Goal: Task Accomplishment & Management: Manage account settings

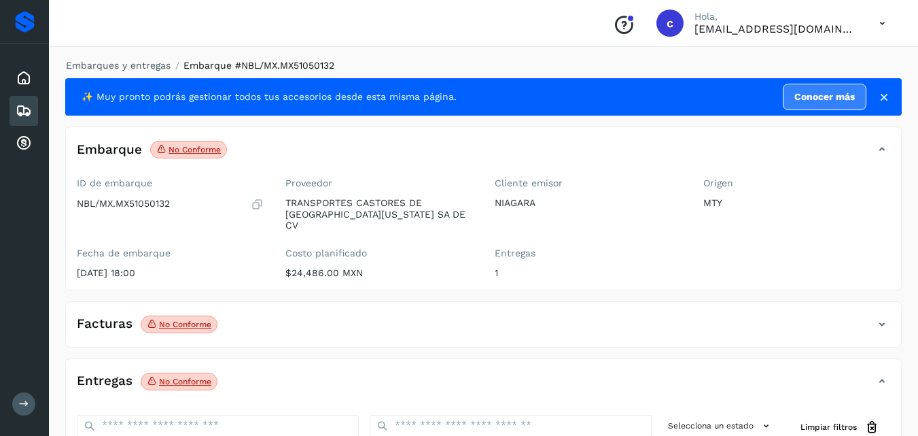
click at [13, 102] on div "Embarques" at bounding box center [24, 111] width 29 height 30
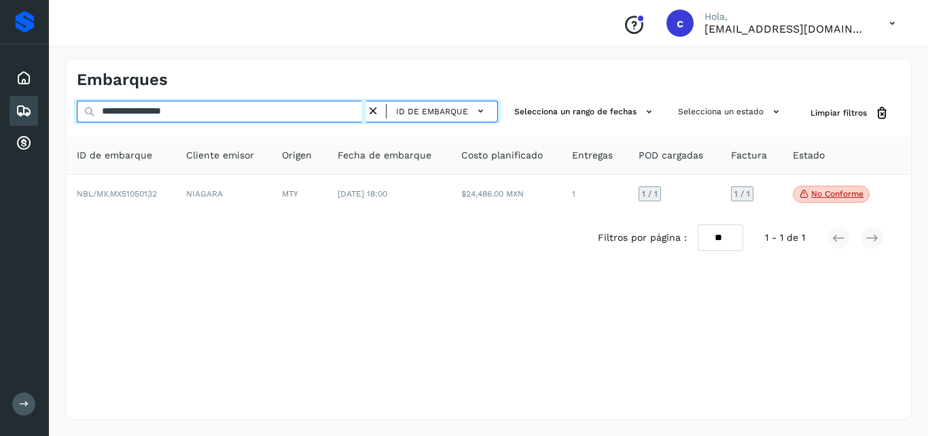
drag, startPoint x: 204, startPoint y: 111, endPoint x: 0, endPoint y: 115, distance: 203.9
click at [0, 115] on div "**********" at bounding box center [464, 218] width 928 height 436
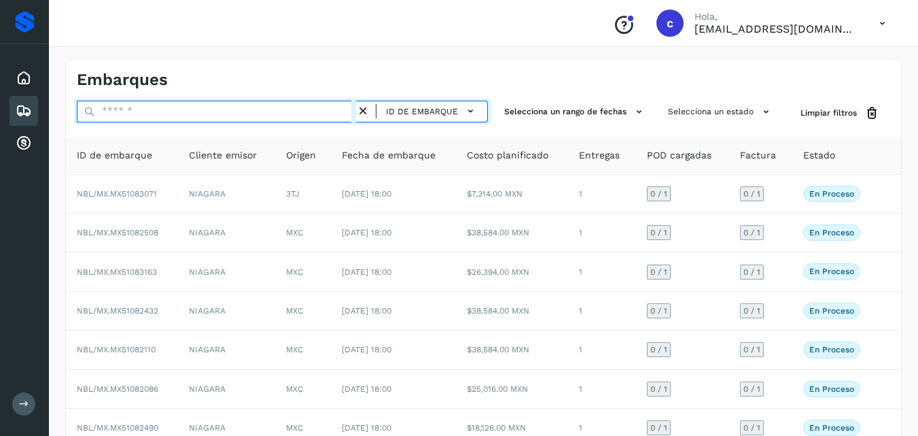
paste input "**********"
type input "**********"
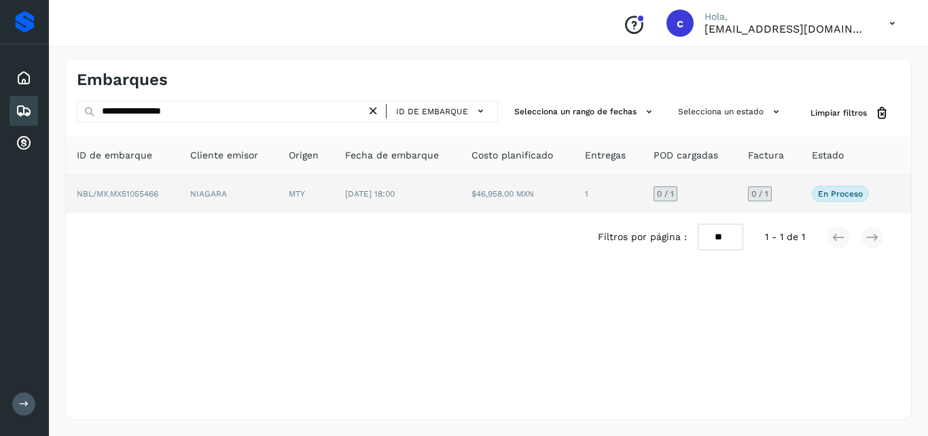
click at [241, 205] on td "NIAGARA" at bounding box center [228, 194] width 99 height 38
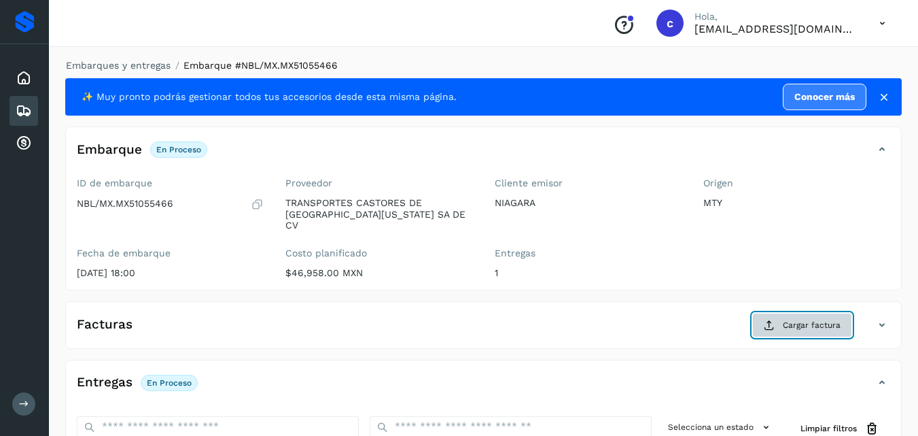
click at [835, 319] on span "Cargar factura" at bounding box center [812, 325] width 58 height 12
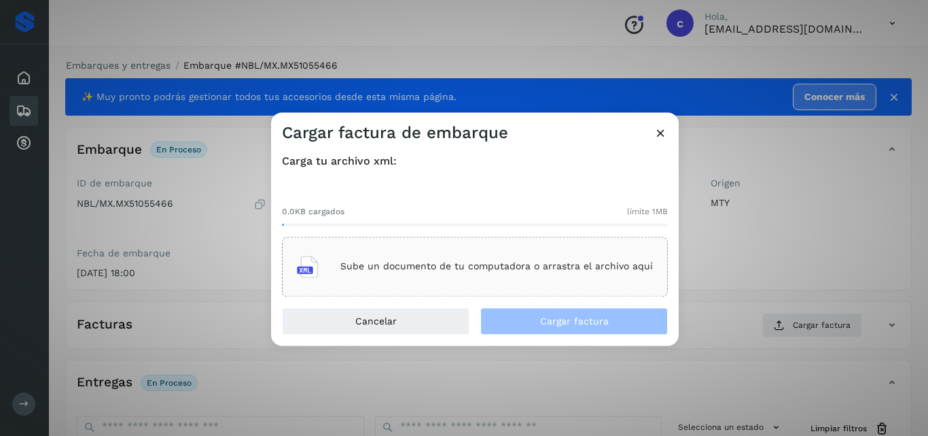
click at [446, 255] on div "Sube un documento de tu computadora o arrastra el archivo aquí" at bounding box center [475, 266] width 356 height 37
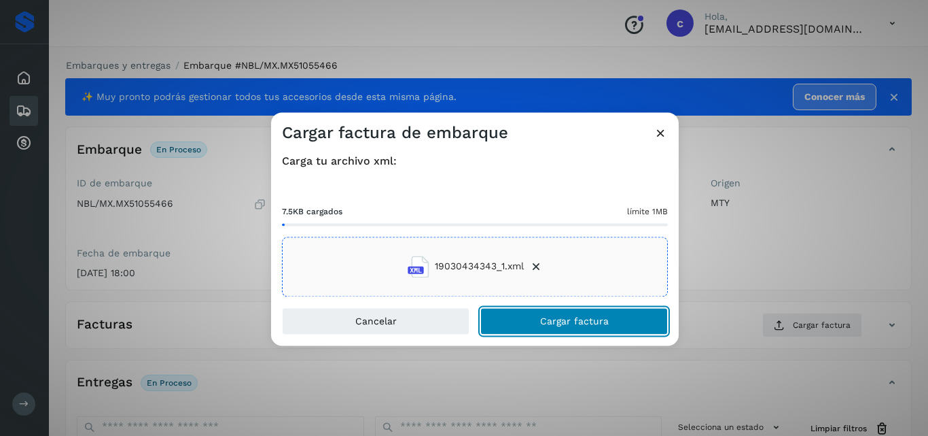
click at [574, 317] on span "Cargar factura" at bounding box center [574, 321] width 69 height 10
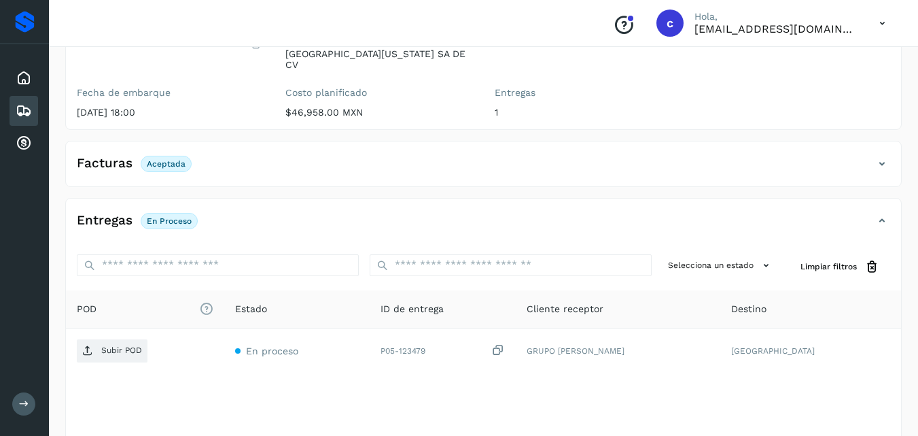
scroll to position [204, 0]
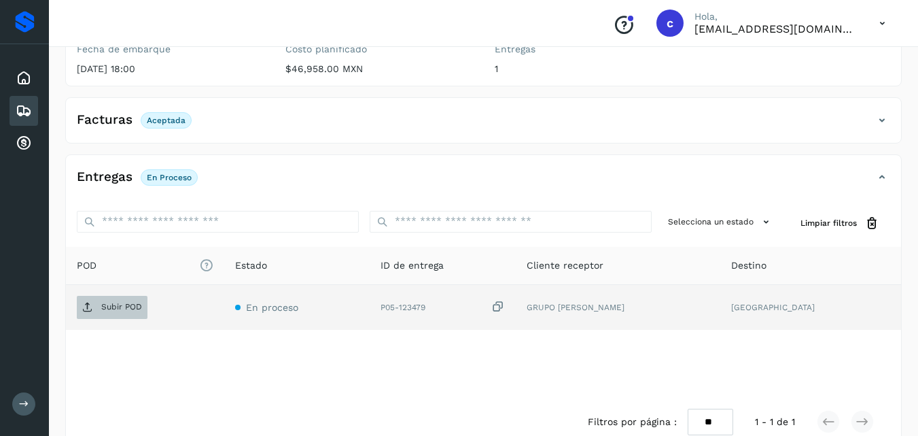
click at [115, 302] on p "Subir POD" at bounding box center [121, 307] width 41 height 10
click at [113, 302] on p "Subir POD" at bounding box center [121, 307] width 41 height 10
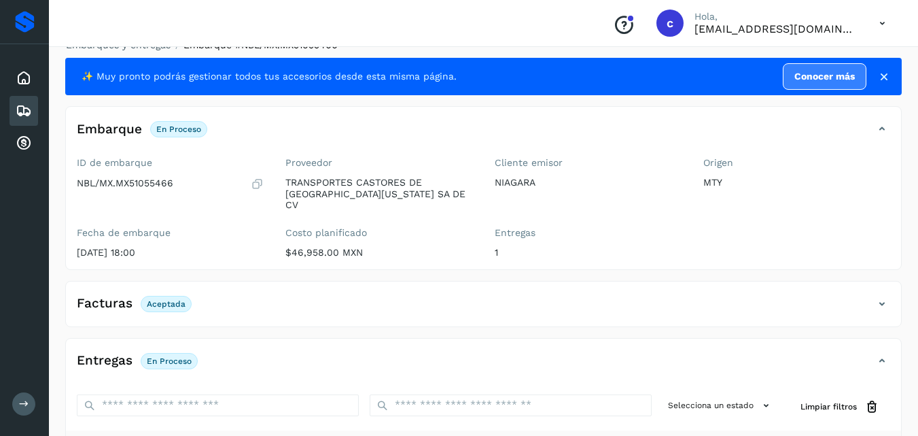
scroll to position [0, 0]
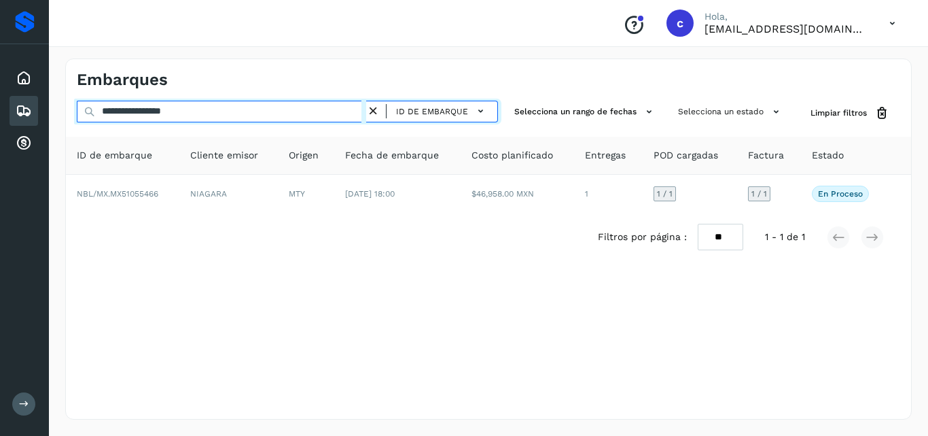
drag, startPoint x: 222, startPoint y: 114, endPoint x: 18, endPoint y: 113, distance: 203.9
click at [20, 114] on div "**********" at bounding box center [464, 218] width 928 height 436
paste input "text"
type input "**********"
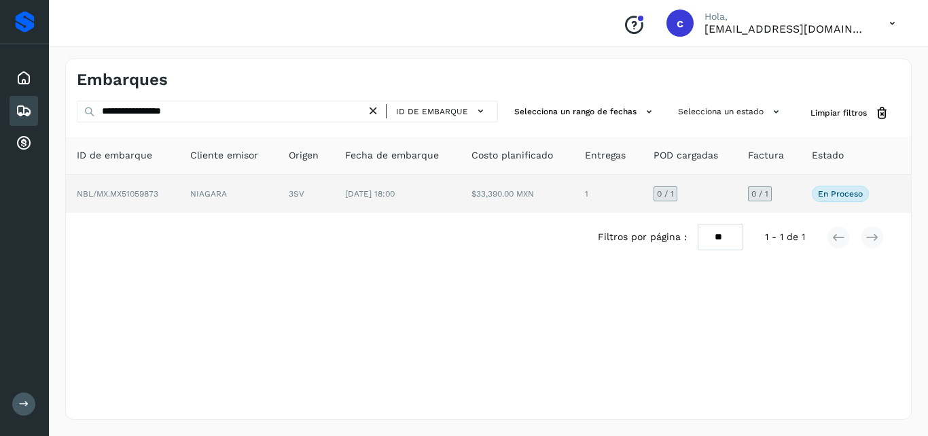
click at [232, 194] on td "NIAGARA" at bounding box center [228, 194] width 99 height 38
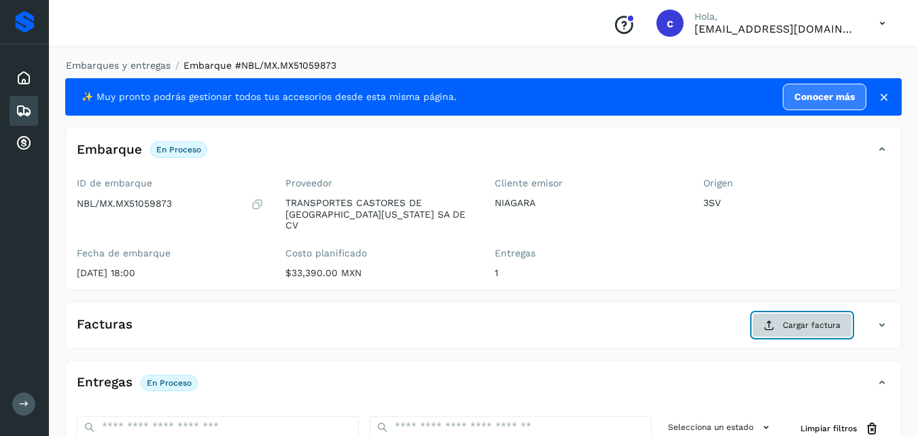
click at [806, 319] on span "Cargar factura" at bounding box center [812, 325] width 58 height 12
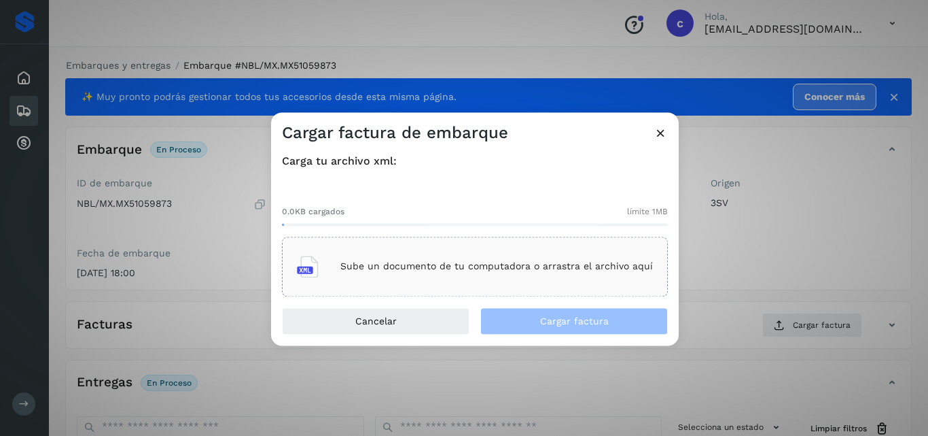
click at [518, 264] on p "Sube un documento de tu computadora o arrastra el archivo aquí" at bounding box center [496, 267] width 313 height 12
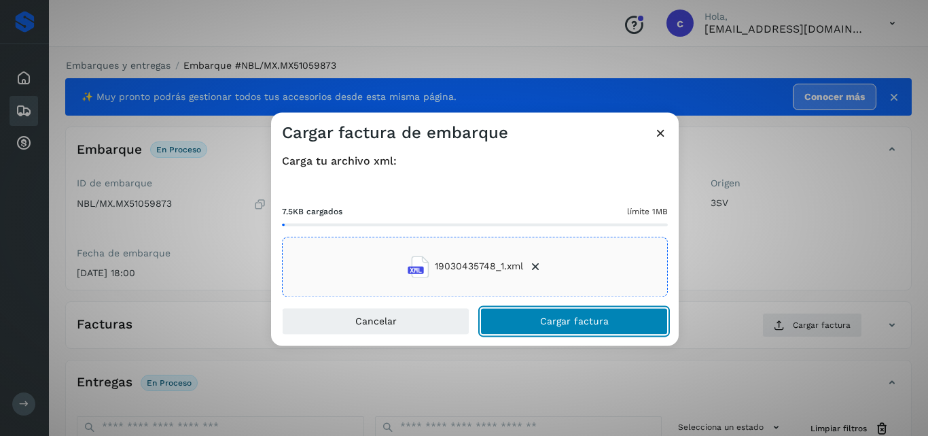
click at [529, 324] on button "Cargar factura" at bounding box center [574, 320] width 188 height 27
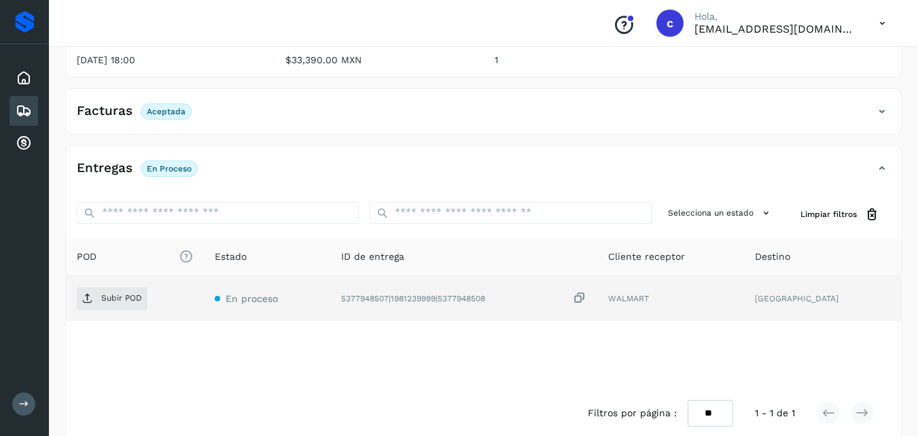
scroll to position [219, 0]
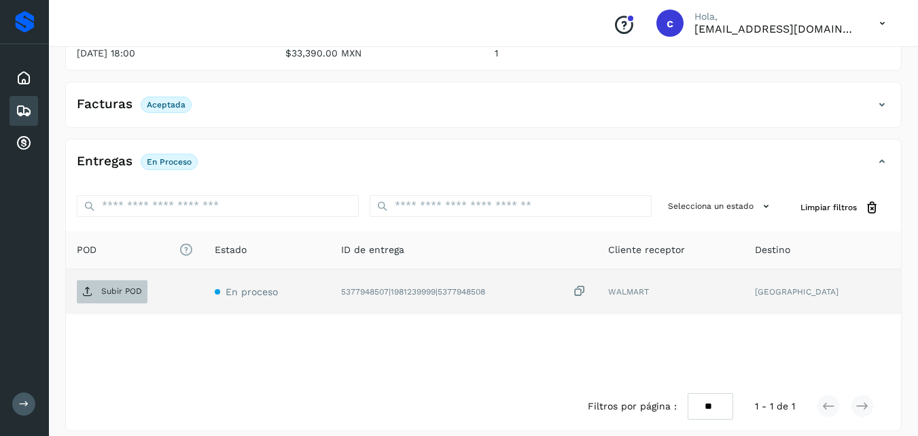
click at [113, 285] on span "Subir POD" at bounding box center [112, 292] width 71 height 22
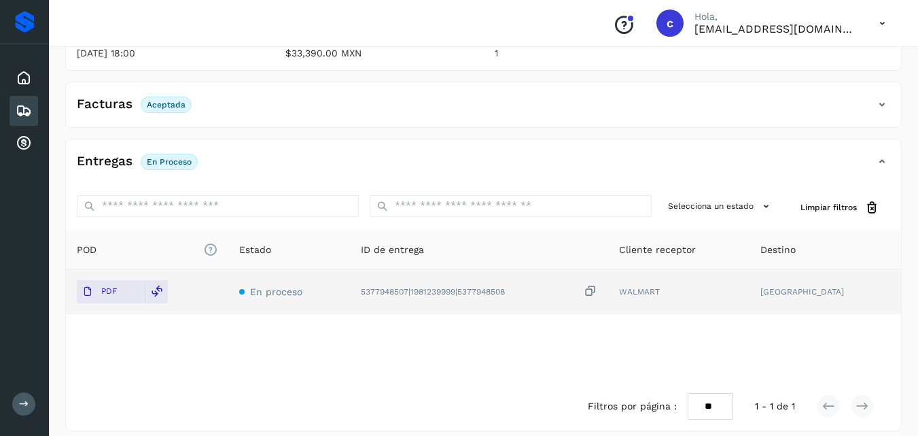
scroll to position [0, 0]
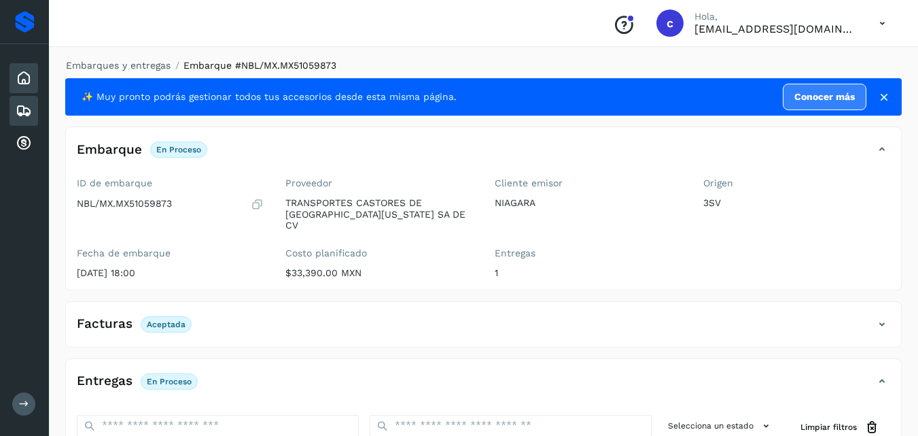
click at [28, 68] on div "Inicio" at bounding box center [24, 78] width 29 height 30
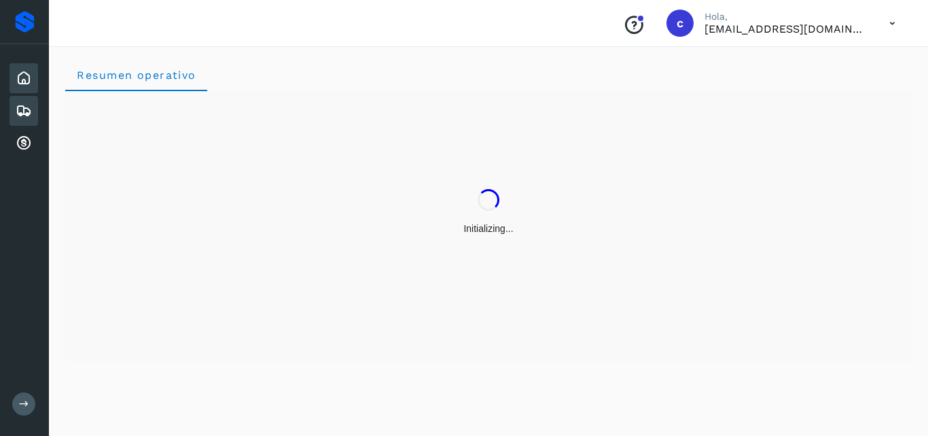
click at [24, 99] on div "Embarques" at bounding box center [24, 111] width 29 height 30
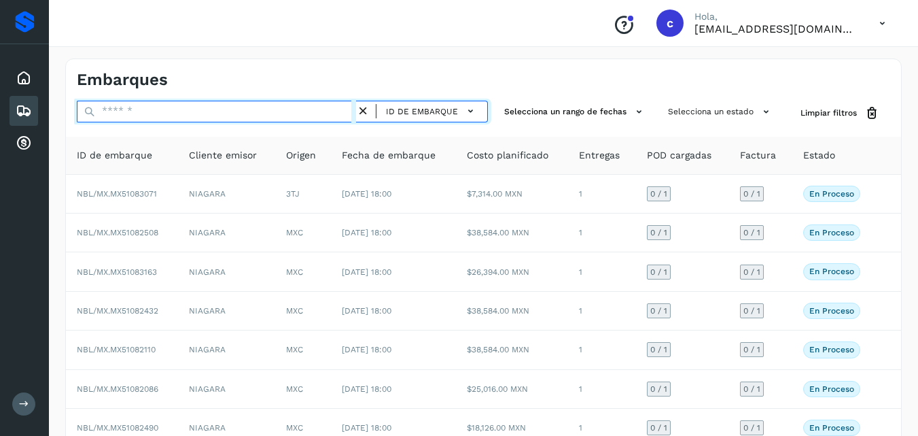
click at [176, 118] on input "text" at bounding box center [216, 112] width 279 height 22
paste input "**********"
type input "**********"
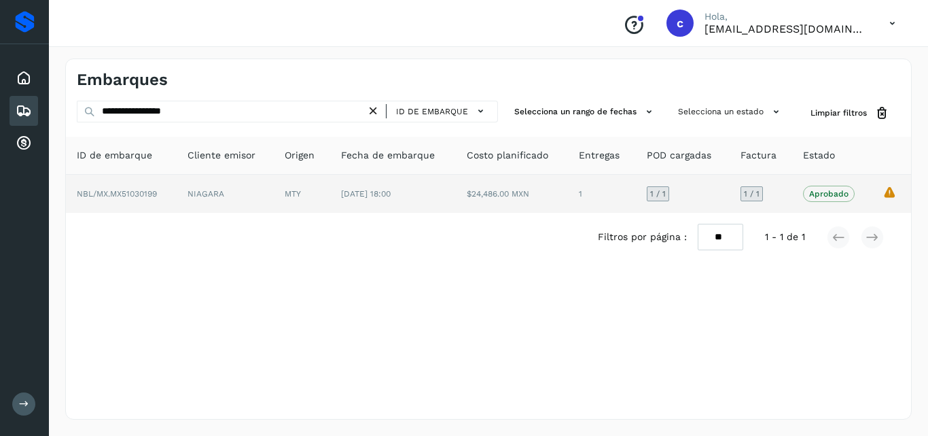
click at [300, 188] on td "MTY" at bounding box center [302, 194] width 56 height 38
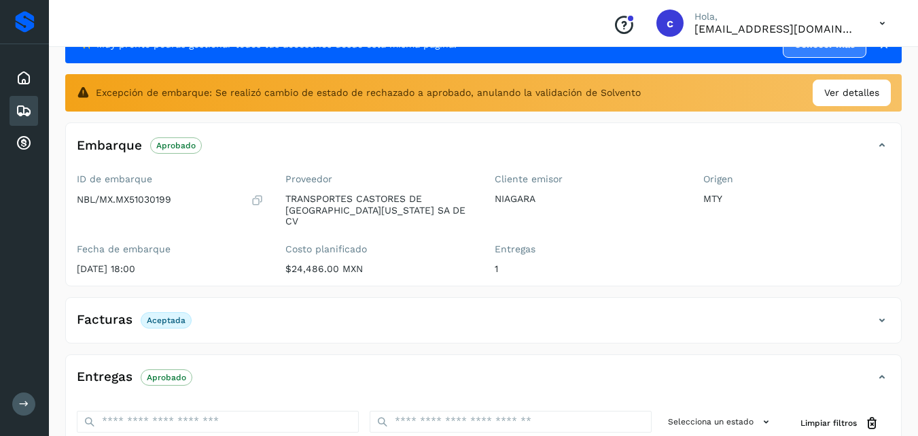
scroll to position [204, 0]
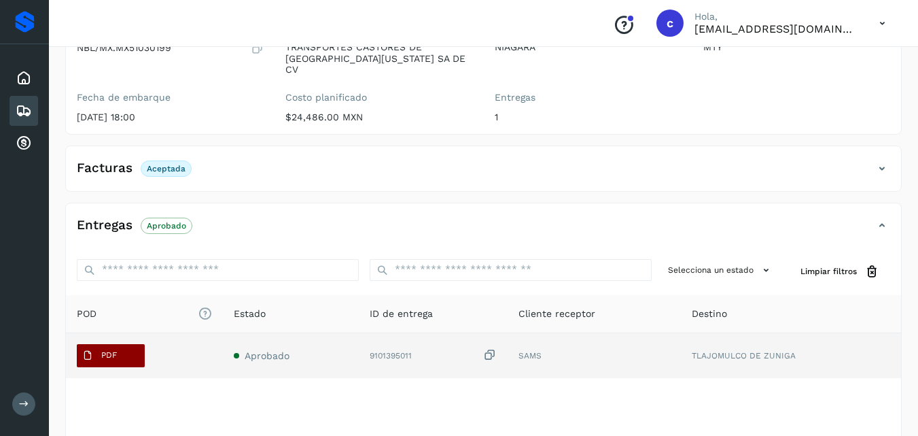
click at [121, 345] on span "PDF" at bounding box center [100, 356] width 46 height 22
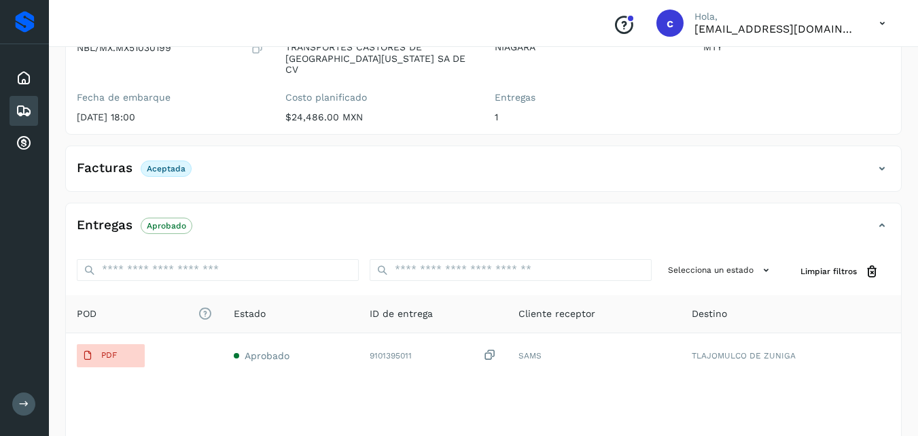
click at [22, 111] on icon at bounding box center [24, 111] width 16 height 16
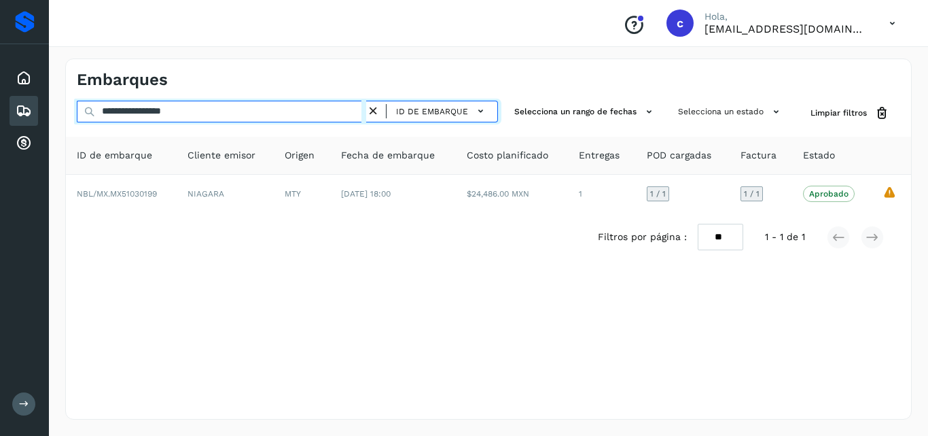
drag, startPoint x: 202, startPoint y: 114, endPoint x: 0, endPoint y: 114, distance: 201.8
click at [0, 114] on div "**********" at bounding box center [464, 218] width 928 height 436
paste input "text"
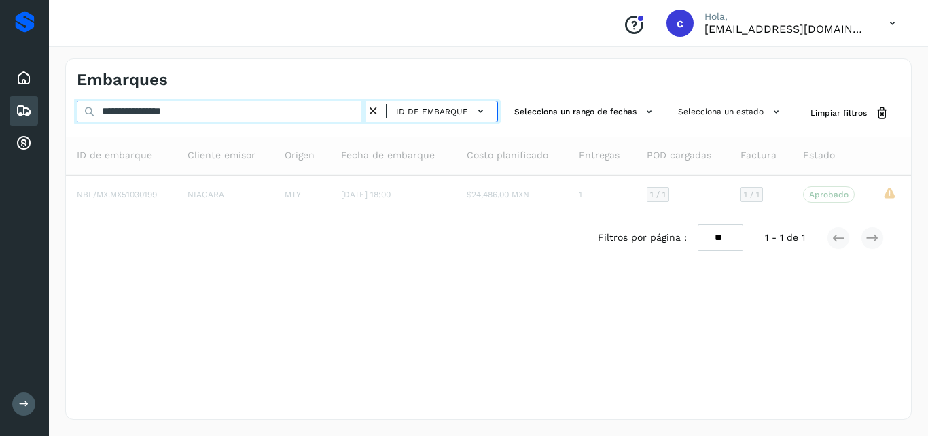
type input "**********"
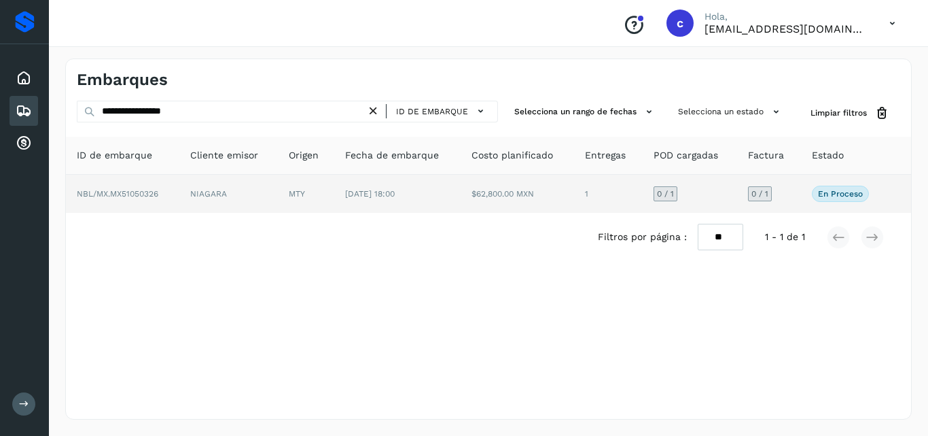
click at [273, 199] on td "NIAGARA" at bounding box center [228, 194] width 99 height 38
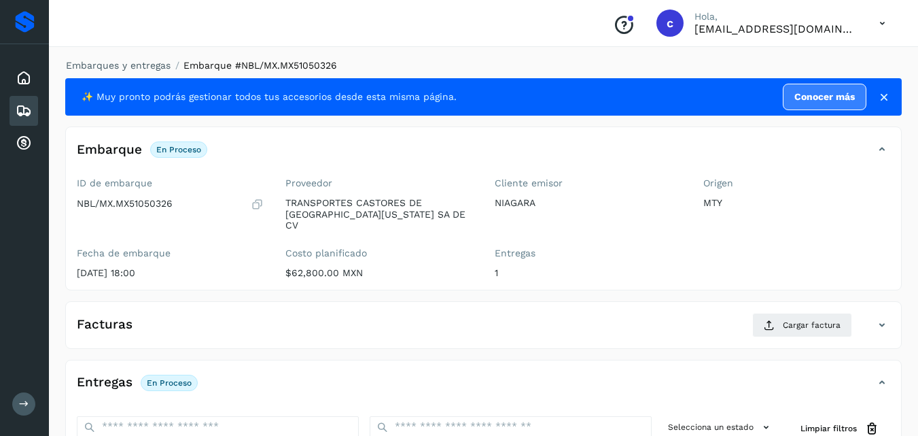
scroll to position [68, 0]
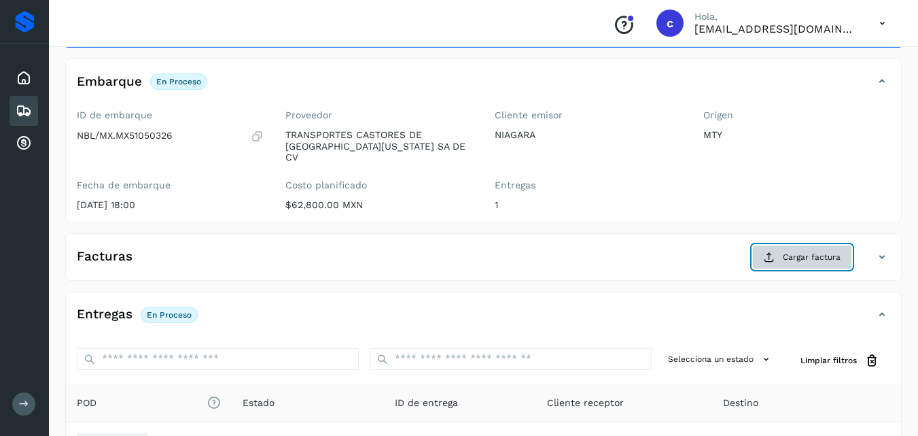
click at [784, 251] on span "Cargar factura" at bounding box center [812, 257] width 58 height 12
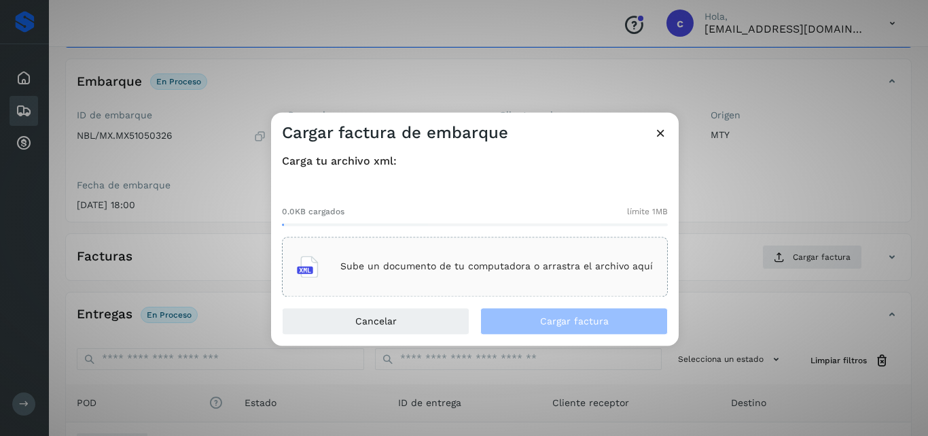
click at [441, 264] on p "Sube un documento de tu computadora o arrastra el archivo aquí" at bounding box center [496, 267] width 313 height 12
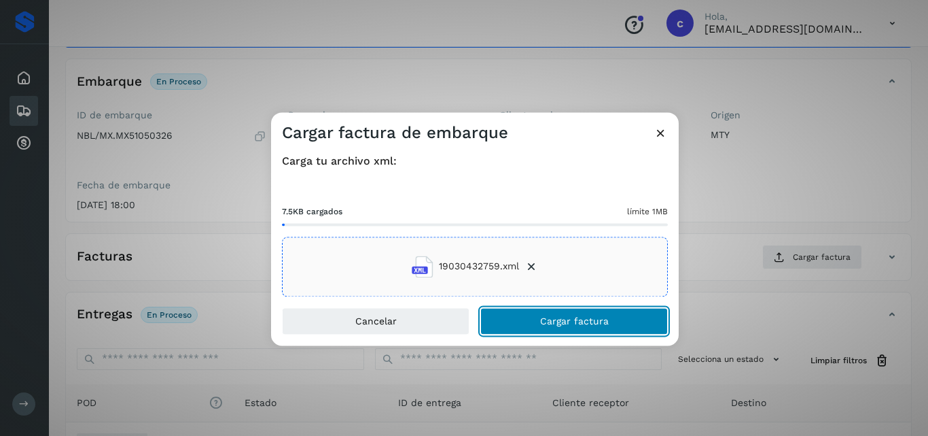
click at [552, 321] on span "Cargar factura" at bounding box center [574, 321] width 69 height 10
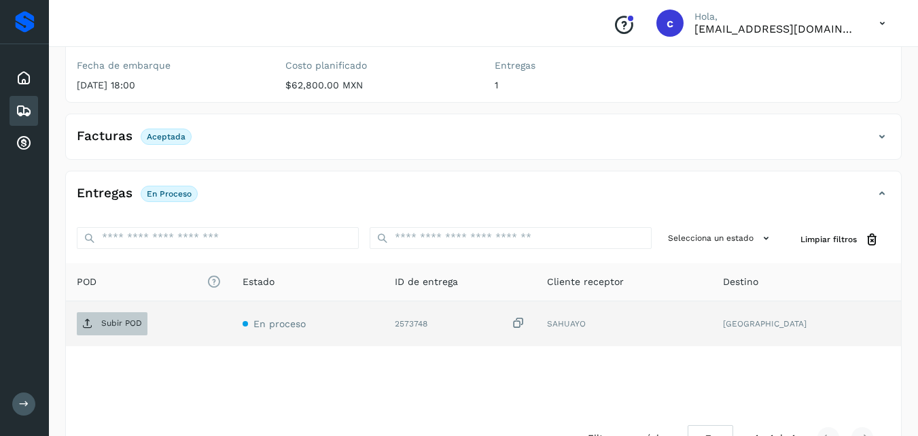
scroll to position [204, 0]
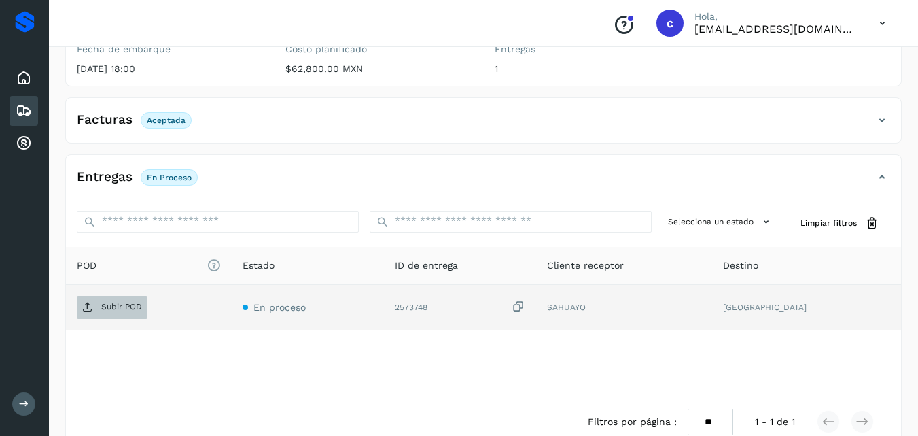
click at [110, 302] on p "Subir POD" at bounding box center [121, 307] width 41 height 10
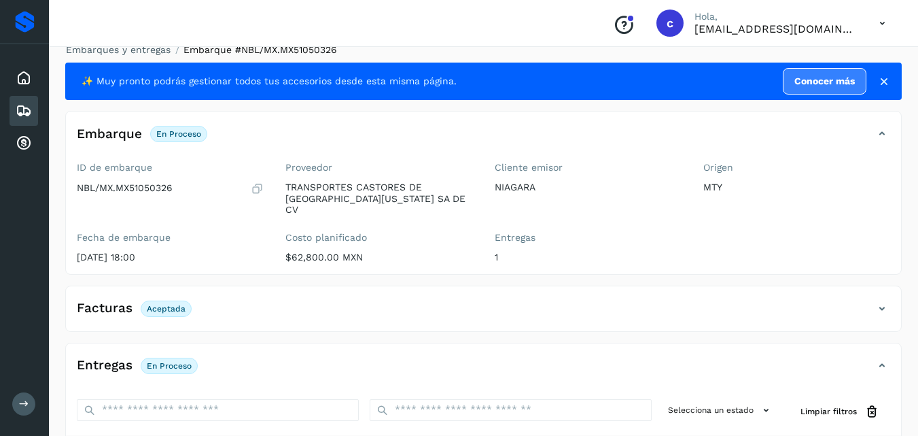
scroll to position [0, 0]
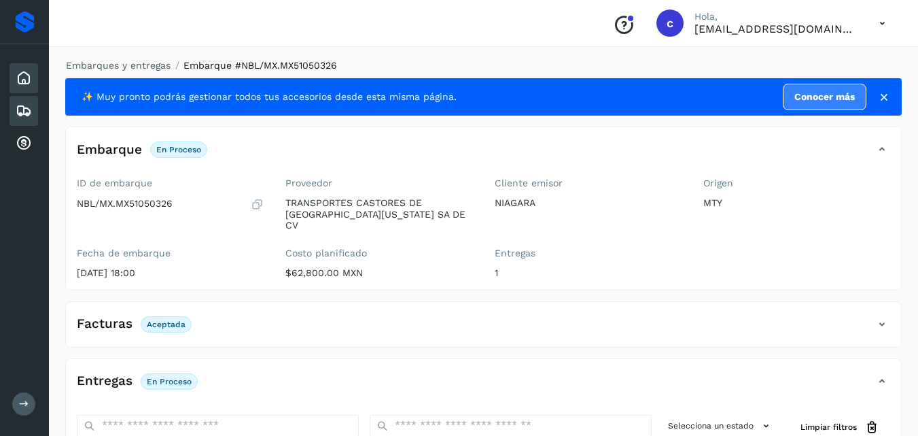
click at [23, 81] on icon at bounding box center [24, 78] width 16 height 16
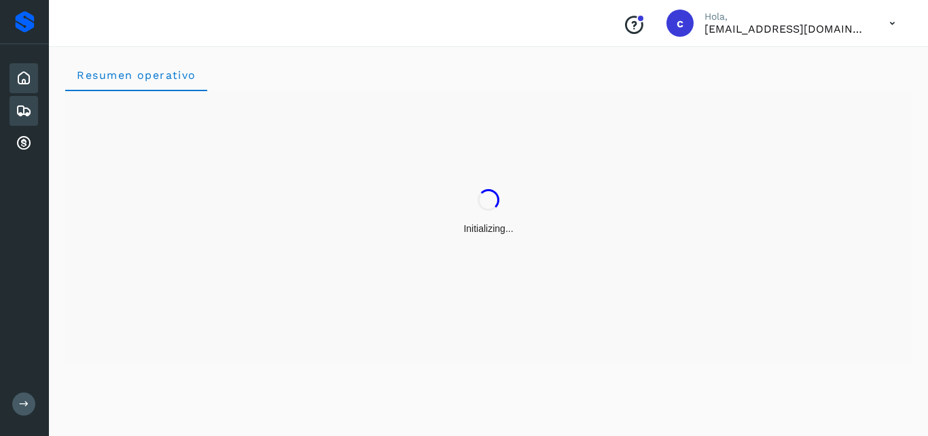
click at [21, 107] on icon at bounding box center [24, 111] width 16 height 16
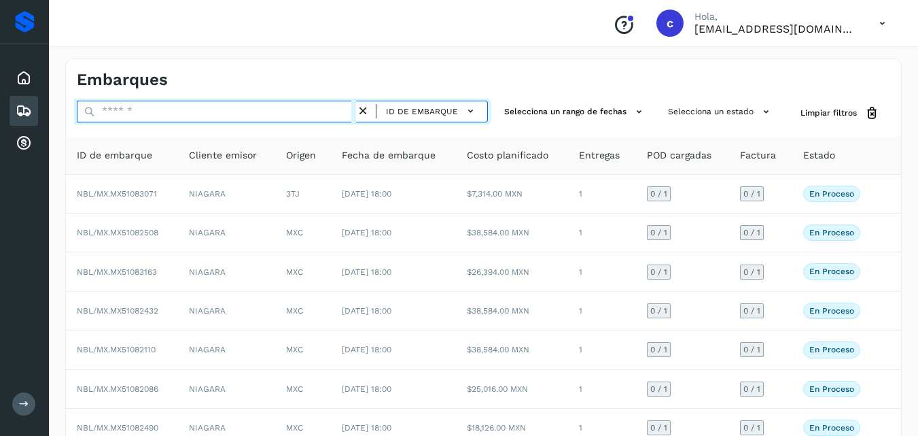
click at [145, 113] on input "text" at bounding box center [216, 112] width 279 height 22
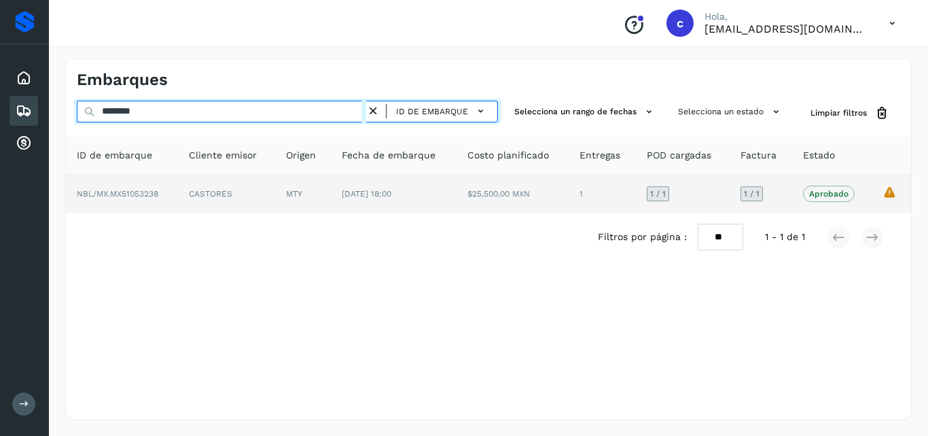
type input "********"
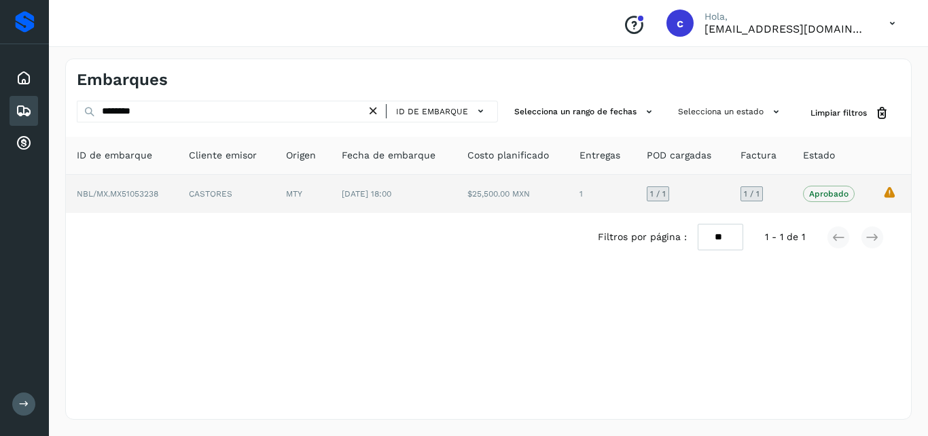
click at [246, 198] on td "CASTORES" at bounding box center [226, 194] width 97 height 38
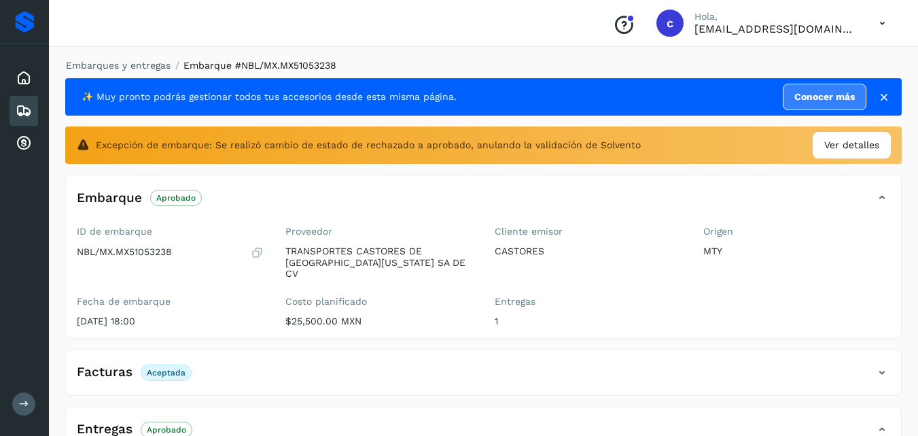
click at [18, 93] on div "Inicio Embarques Cuentas por cobrar" at bounding box center [24, 110] width 49 height 133
click at [26, 108] on icon at bounding box center [24, 111] width 16 height 16
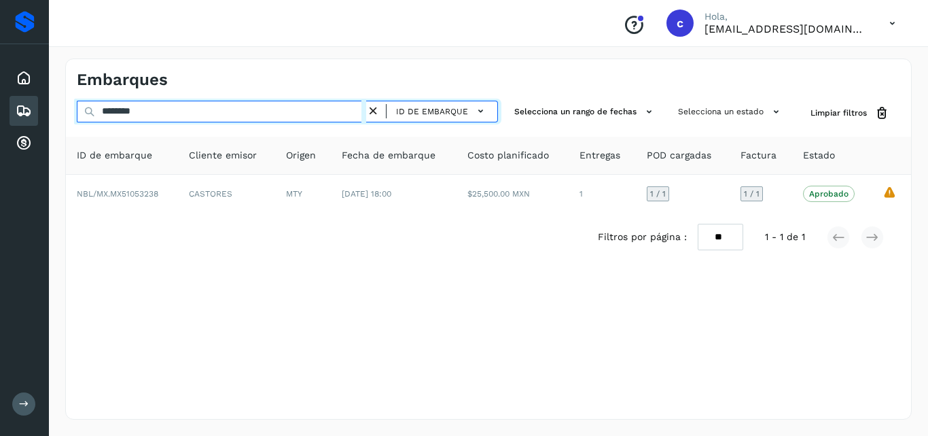
drag, startPoint x: 143, startPoint y: 111, endPoint x: 36, endPoint y: 111, distance: 106.7
click at [41, 112] on div "Proveedores Inicio Embarques Cuentas por cobrar Salir Conoce nuestros beneficio…" at bounding box center [464, 218] width 928 height 436
paste input "*********"
type input "**********"
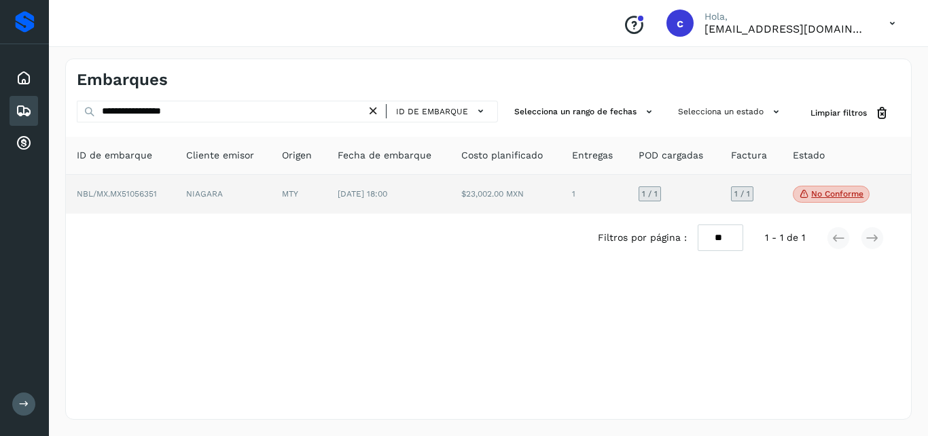
click at [335, 188] on td "[DATE] 18:00" at bounding box center [389, 194] width 124 height 39
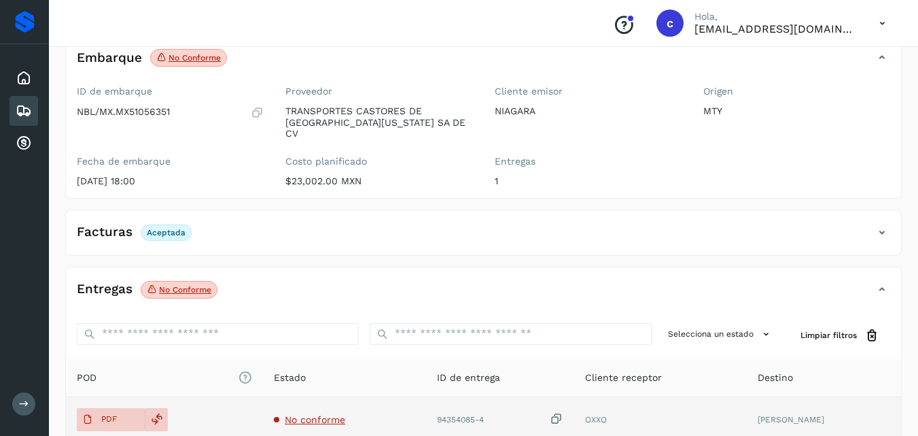
scroll to position [204, 0]
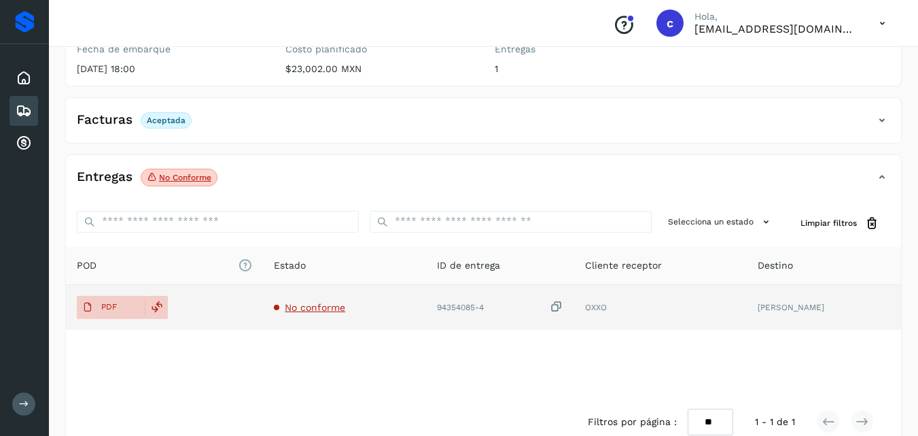
click at [338, 302] on span "No conforme" at bounding box center [315, 307] width 60 height 11
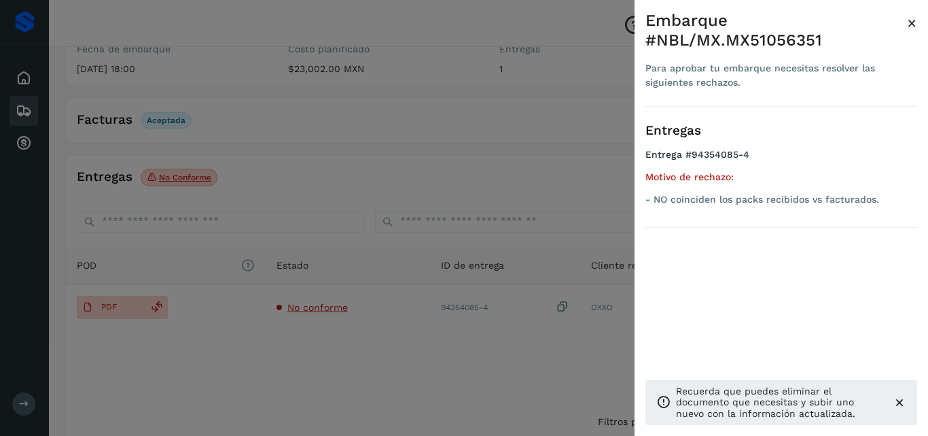
drag, startPoint x: 334, startPoint y: 348, endPoint x: 322, endPoint y: 340, distance: 13.8
click at [332, 347] on div at bounding box center [464, 218] width 928 height 436
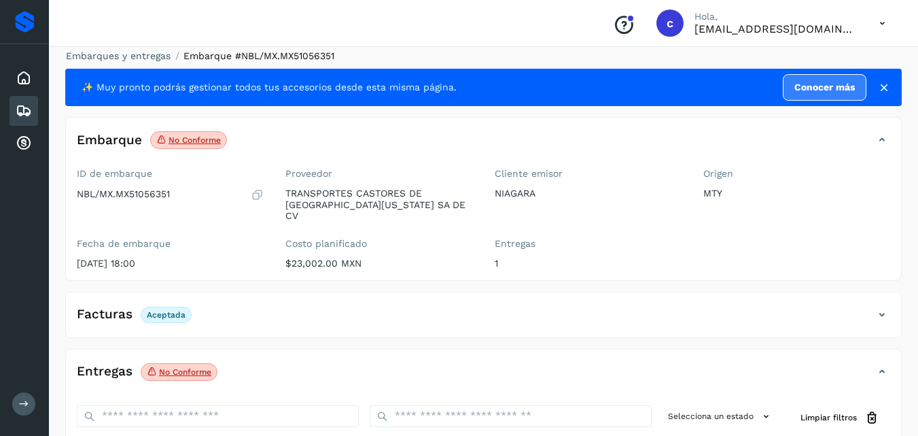
scroll to position [219, 0]
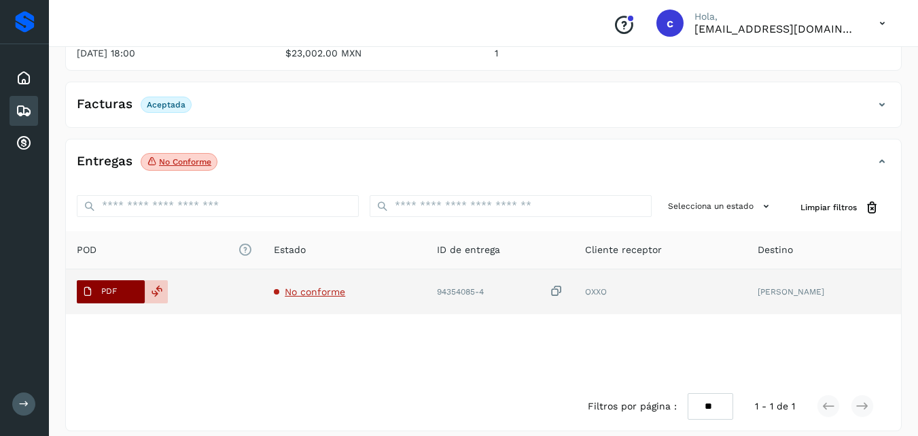
click at [114, 286] on span "PDF" at bounding box center [100, 292] width 46 height 22
click at [154, 285] on icon at bounding box center [157, 291] width 12 height 12
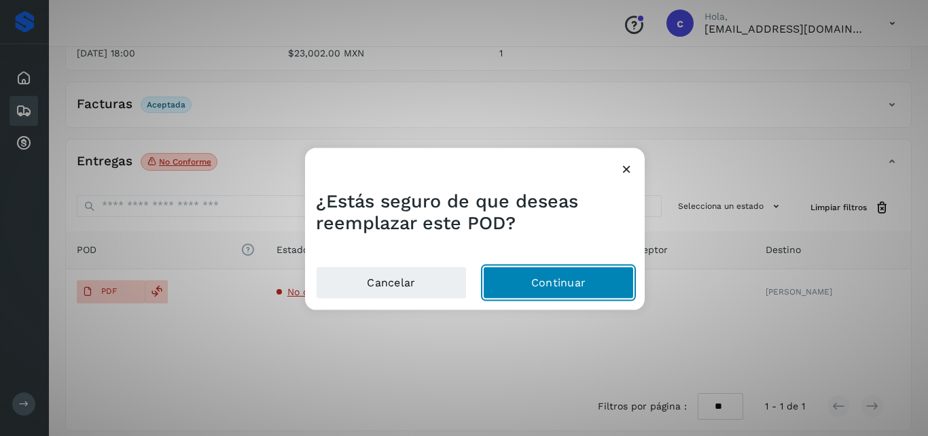
click at [522, 283] on button "Continuar" at bounding box center [558, 282] width 151 height 33
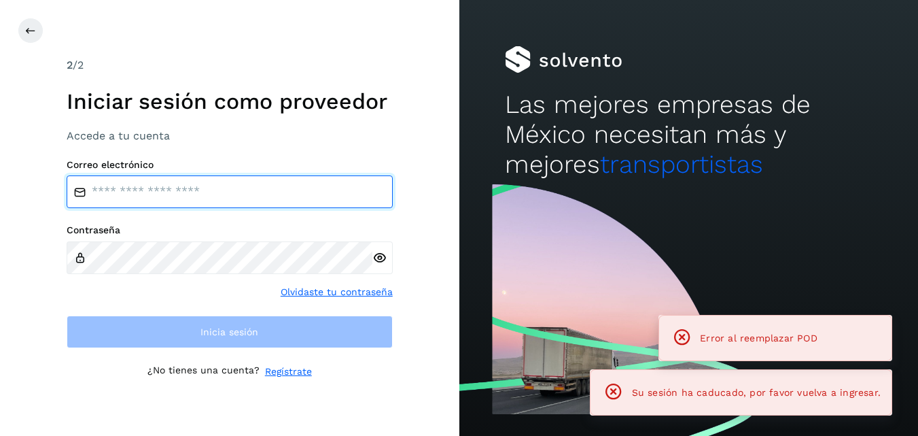
type input "**********"
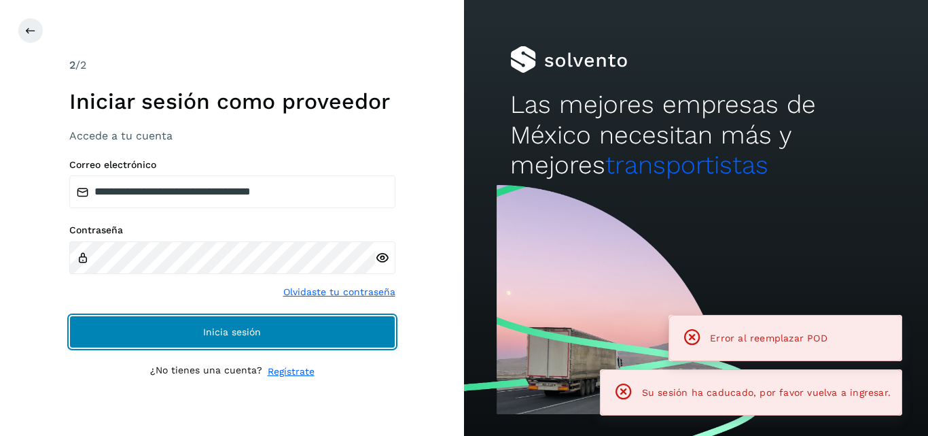
click at [254, 322] on button "Inicia sesión" at bounding box center [232, 331] width 326 height 33
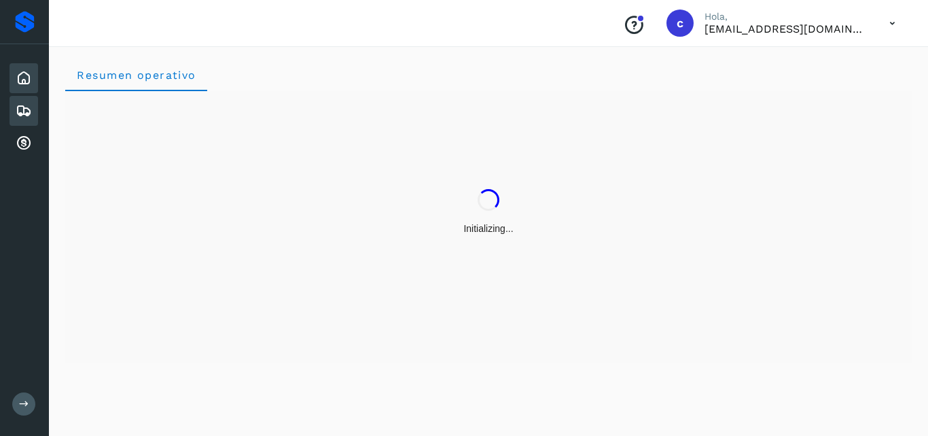
click at [20, 105] on icon at bounding box center [24, 111] width 16 height 16
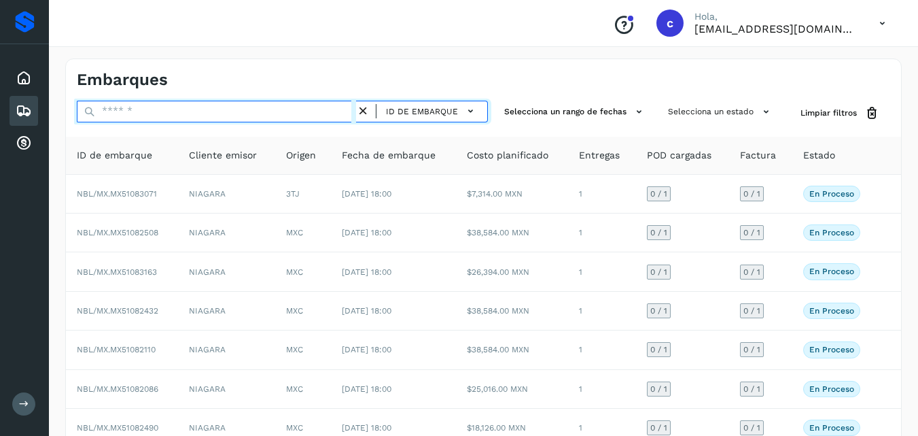
click at [151, 114] on input "text" at bounding box center [216, 112] width 279 height 22
paste input "**********"
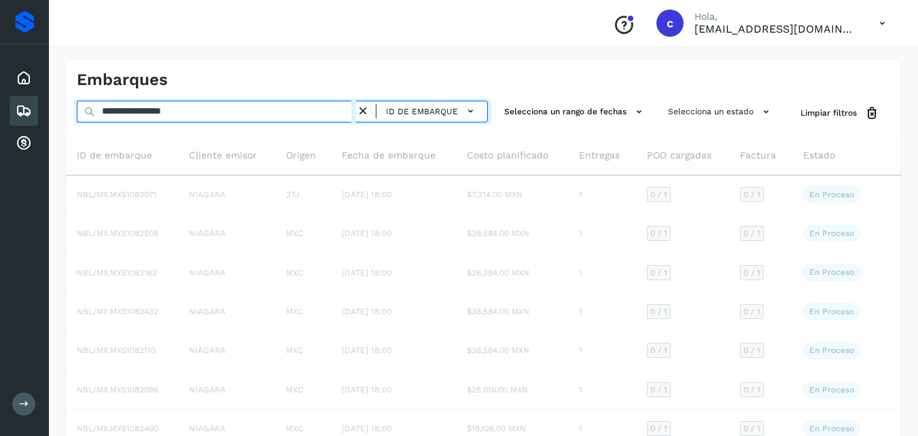
type input "**********"
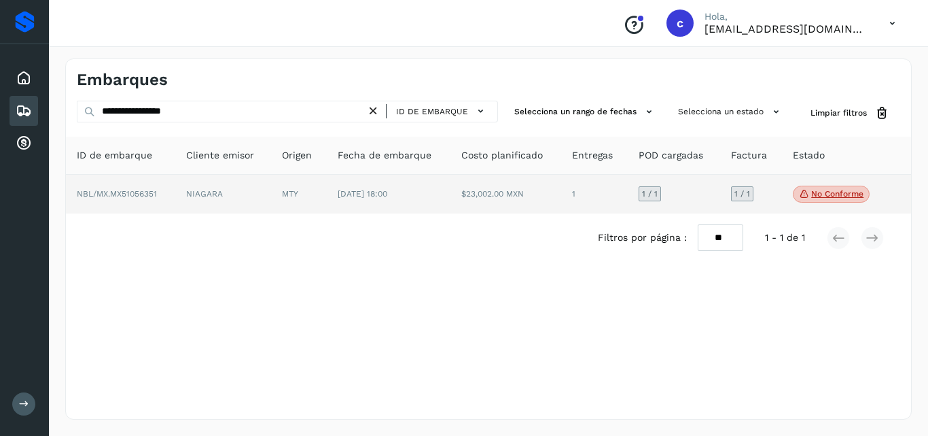
click at [835, 197] on p "No conforme" at bounding box center [837, 194] width 52 height 10
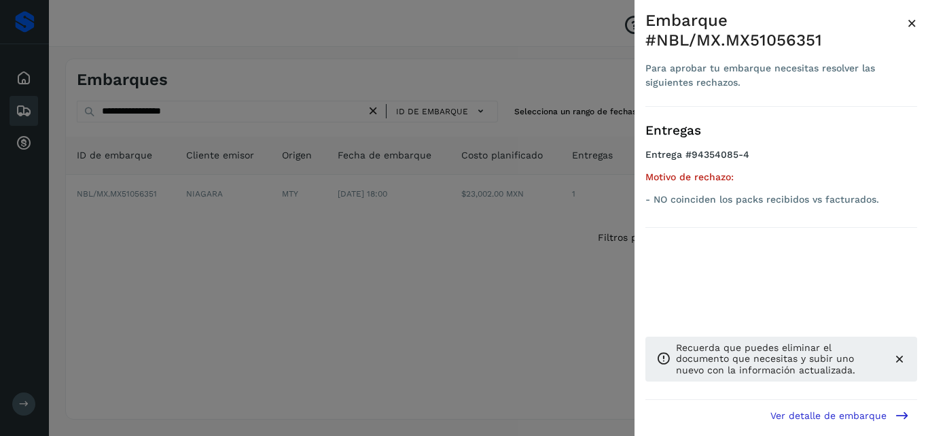
click at [900, 359] on icon at bounding box center [900, 359] width 14 height 14
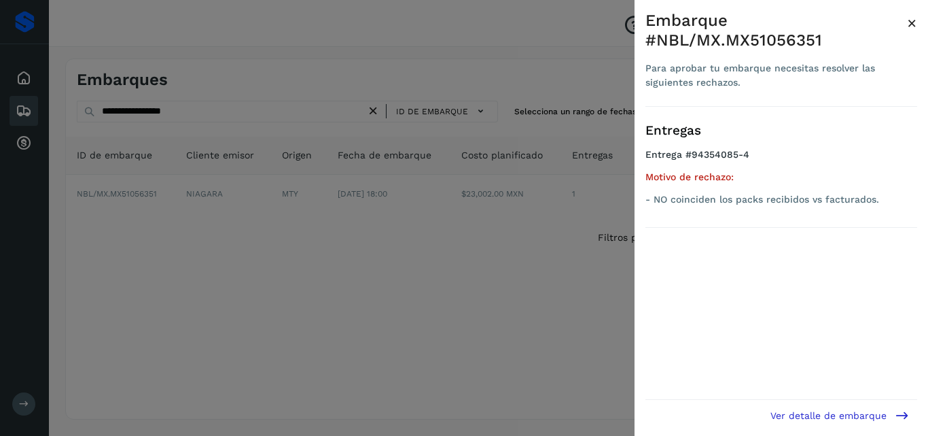
click at [118, 320] on div at bounding box center [464, 218] width 928 height 436
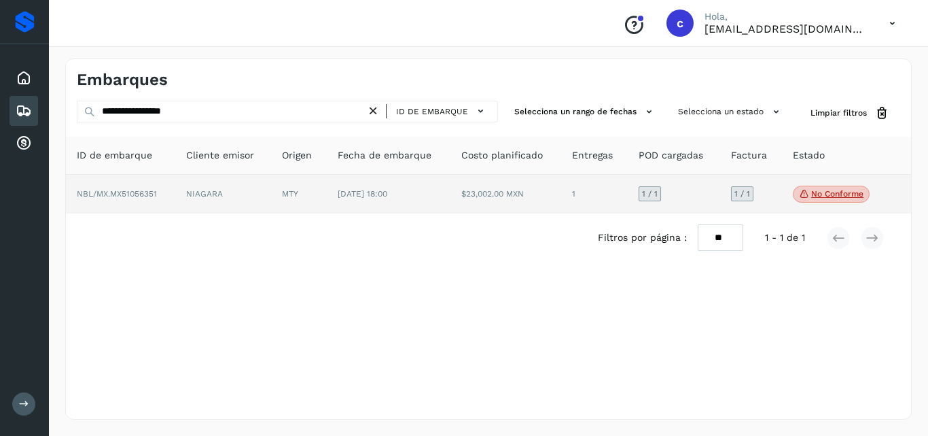
click at [256, 198] on td "NIAGARA" at bounding box center [223, 194] width 96 height 39
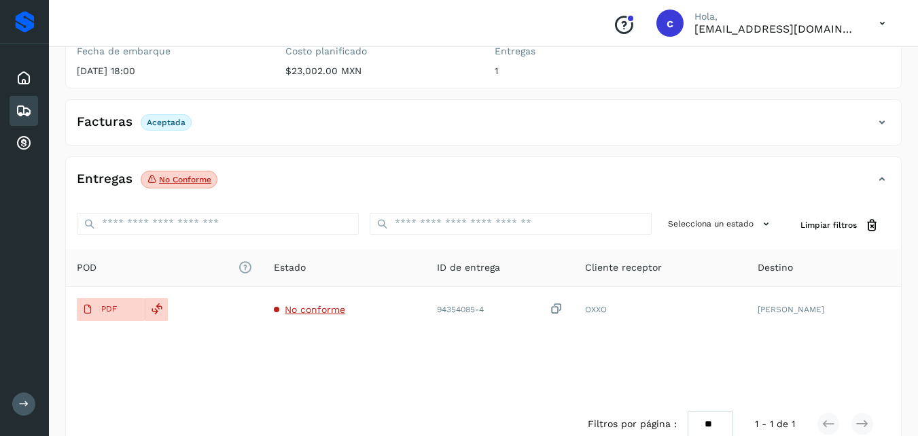
scroll to position [204, 0]
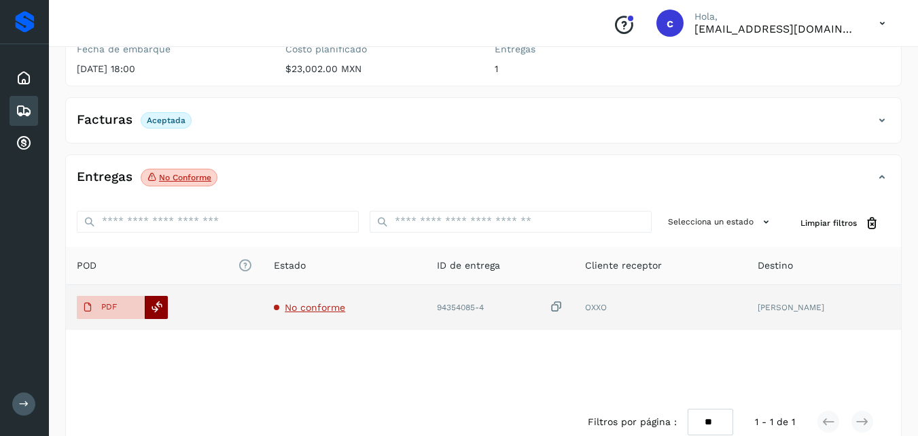
click at [157, 300] on icon at bounding box center [157, 306] width 12 height 12
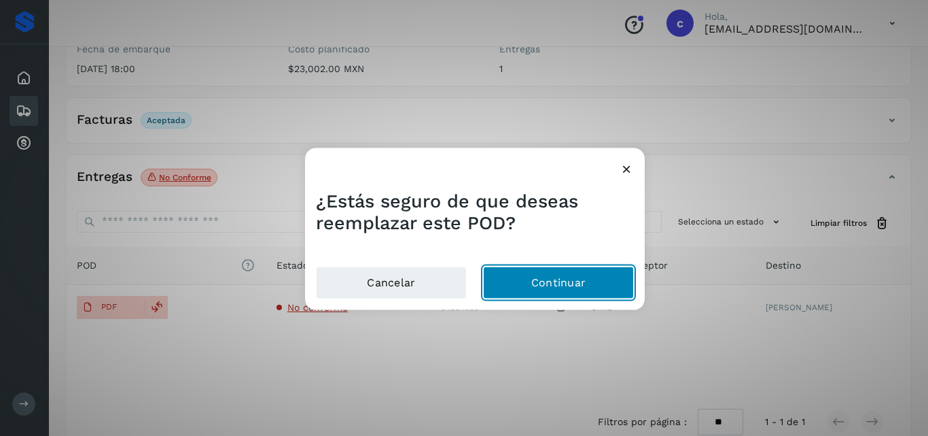
click at [548, 281] on button "Continuar" at bounding box center [558, 282] width 151 height 33
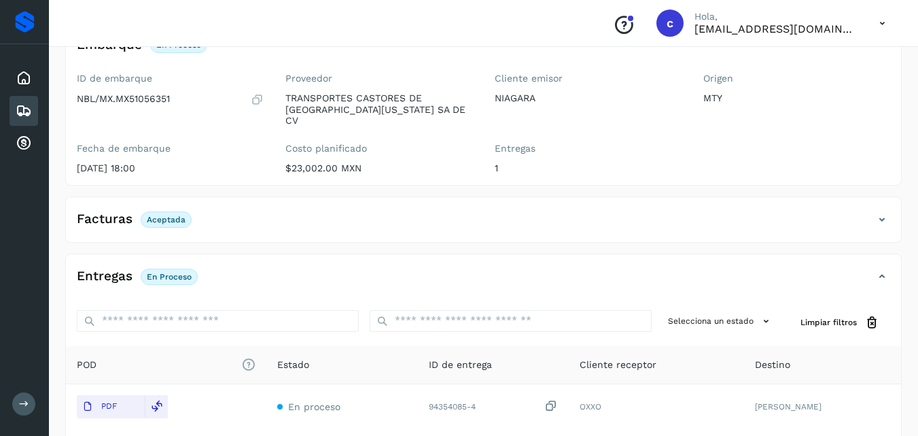
scroll to position [0, 0]
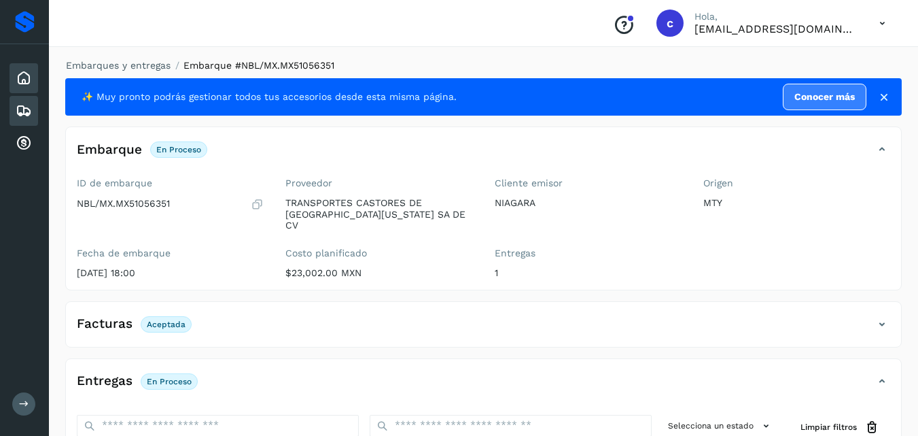
click at [21, 80] on icon at bounding box center [24, 78] width 16 height 16
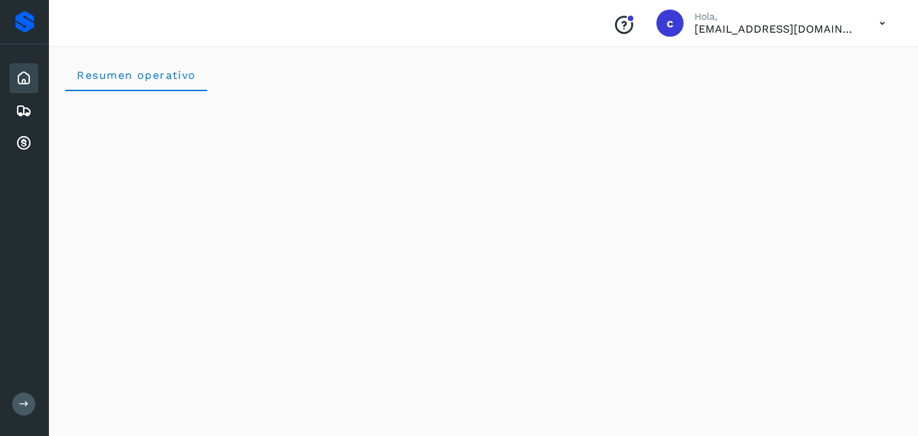
drag, startPoint x: 23, startPoint y: 112, endPoint x: 55, endPoint y: 118, distance: 32.4
click at [24, 111] on icon at bounding box center [24, 111] width 16 height 16
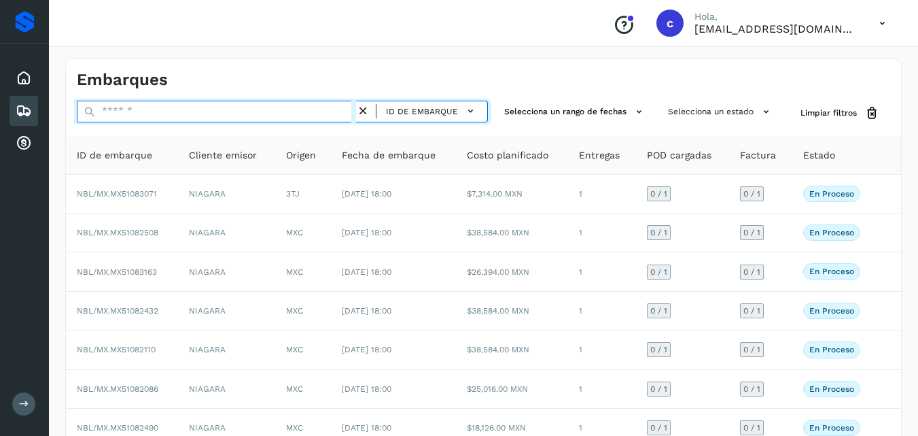
click at [143, 122] on input "text" at bounding box center [216, 112] width 279 height 22
paste input "**********"
type input "**********"
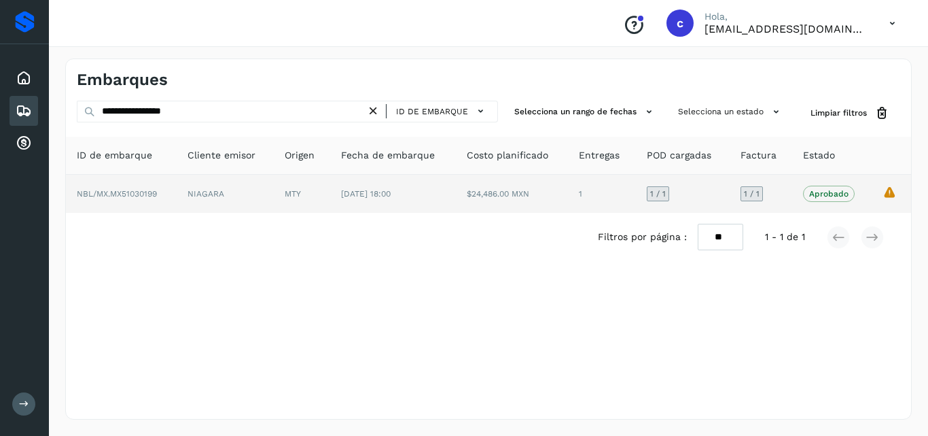
click at [276, 190] on td "MTY" at bounding box center [302, 194] width 56 height 38
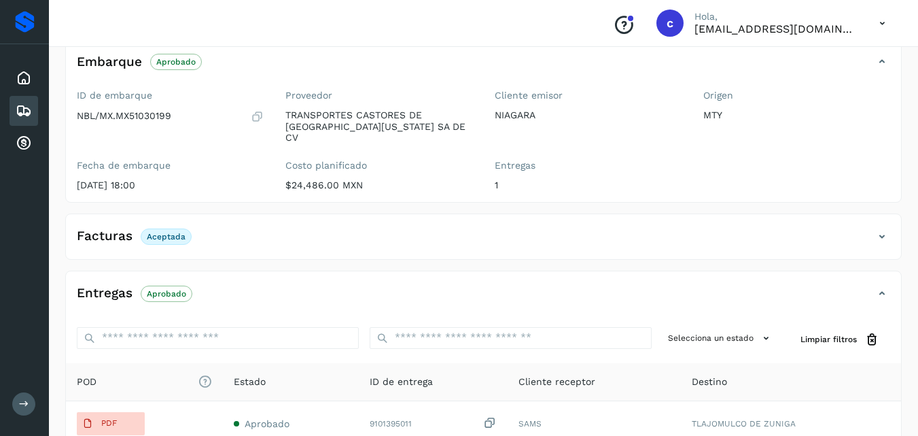
scroll to position [268, 0]
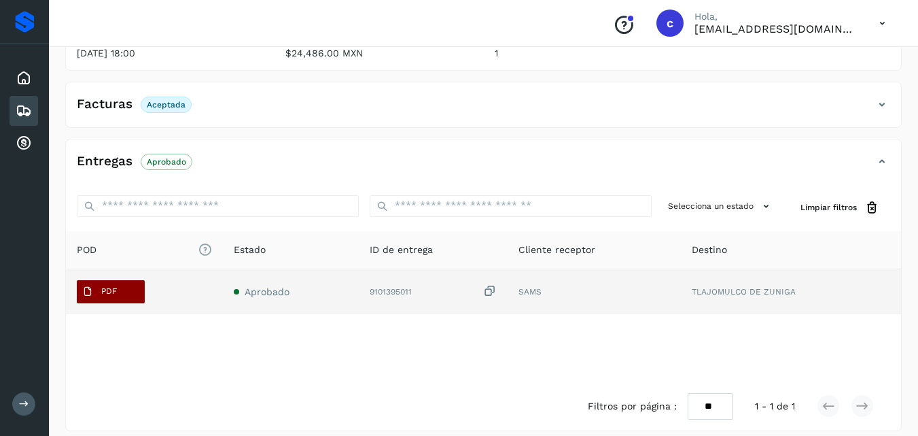
click at [122, 281] on span "PDF" at bounding box center [100, 292] width 46 height 22
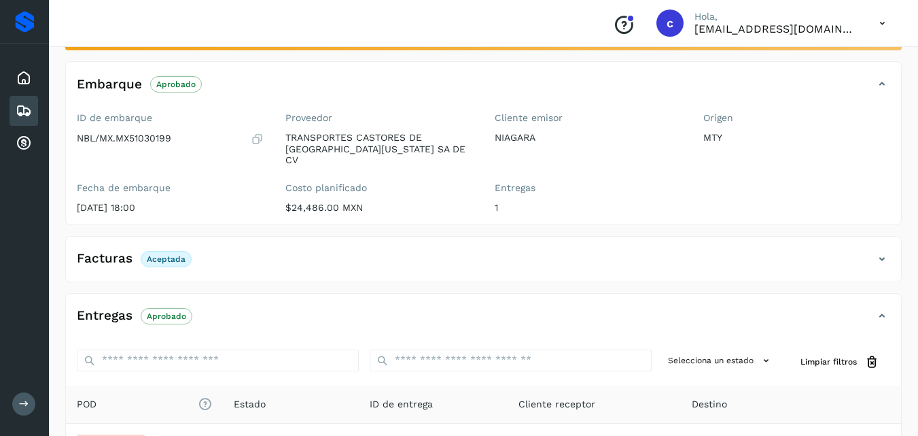
scroll to position [0, 0]
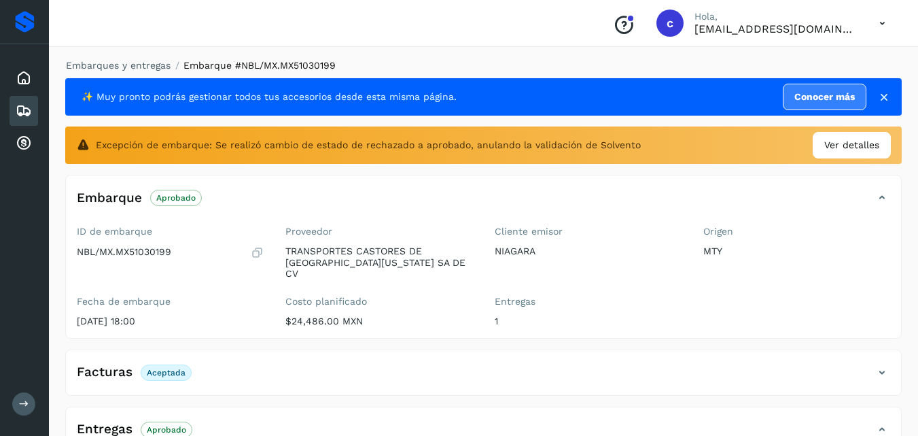
click at [23, 112] on icon at bounding box center [24, 111] width 16 height 16
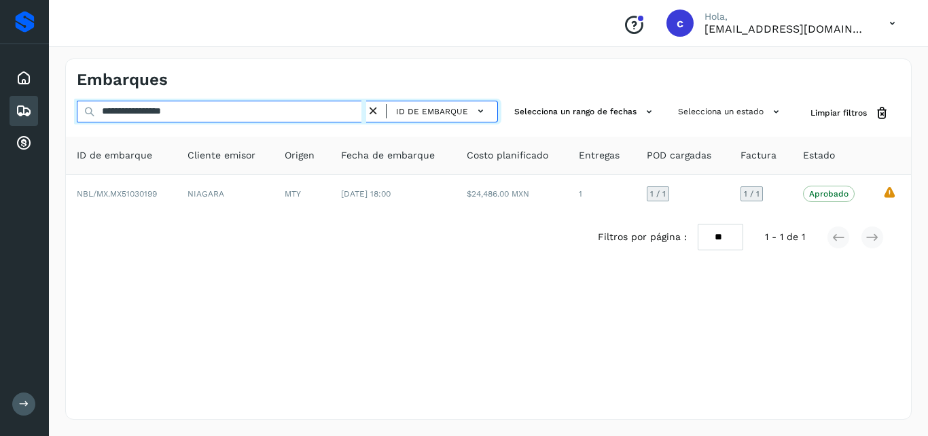
drag, startPoint x: 230, startPoint y: 111, endPoint x: 51, endPoint y: 111, distance: 178.7
click at [51, 111] on div "**********" at bounding box center [488, 238] width 879 height 393
paste input "text"
type input "**********"
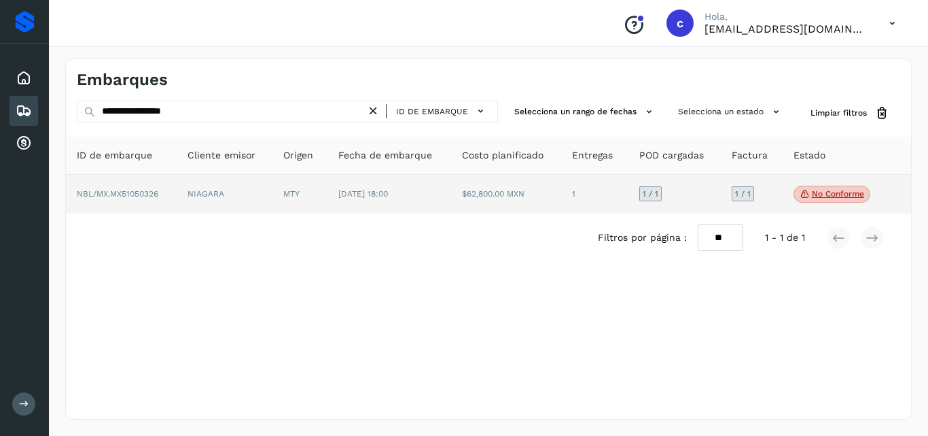
click at [809, 194] on icon at bounding box center [805, 194] width 11 height 12
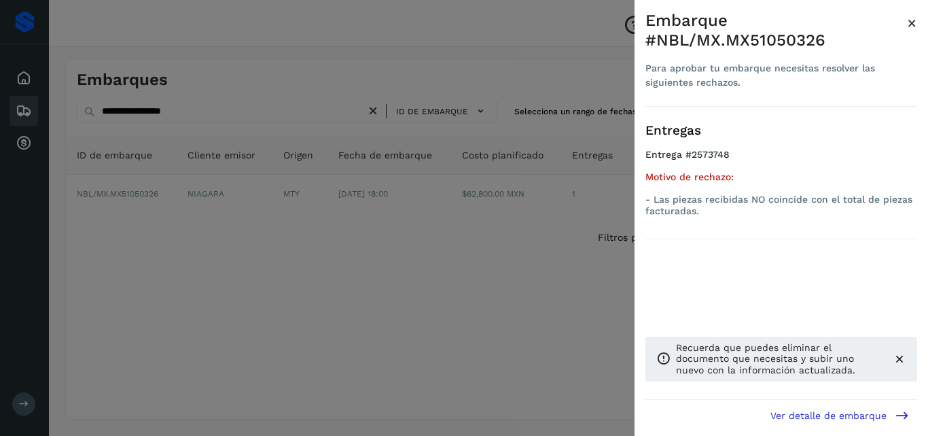
click at [372, 283] on div at bounding box center [464, 218] width 928 height 436
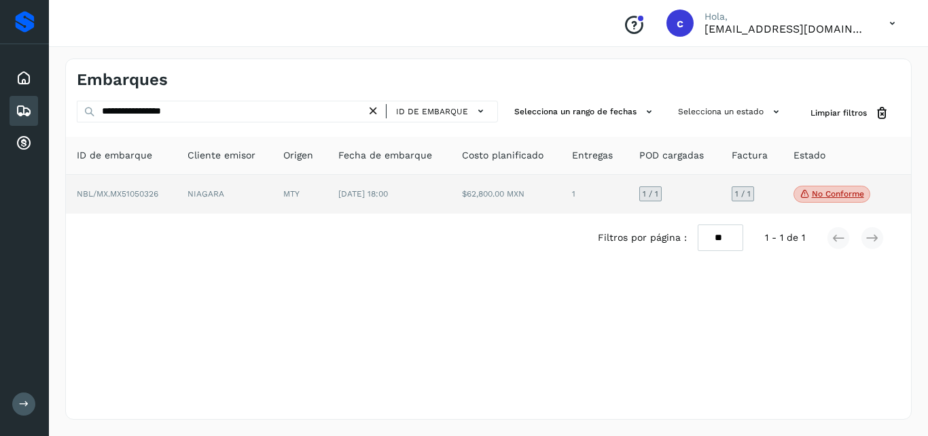
click at [242, 192] on td "NIAGARA" at bounding box center [225, 194] width 96 height 39
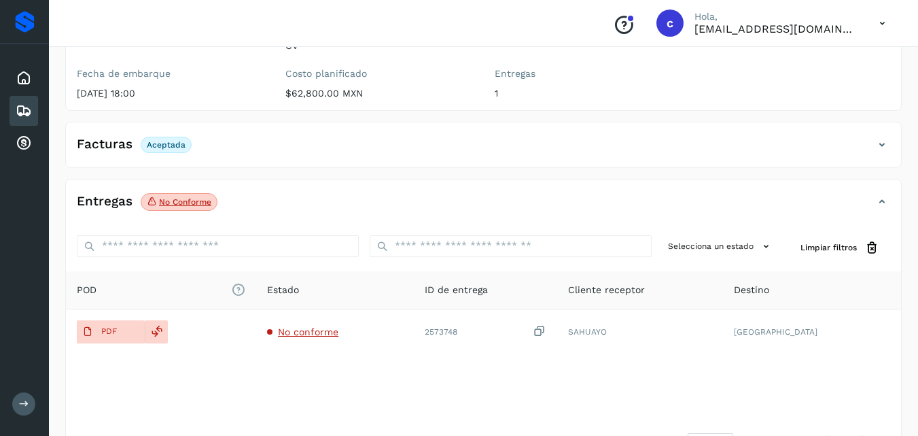
scroll to position [204, 0]
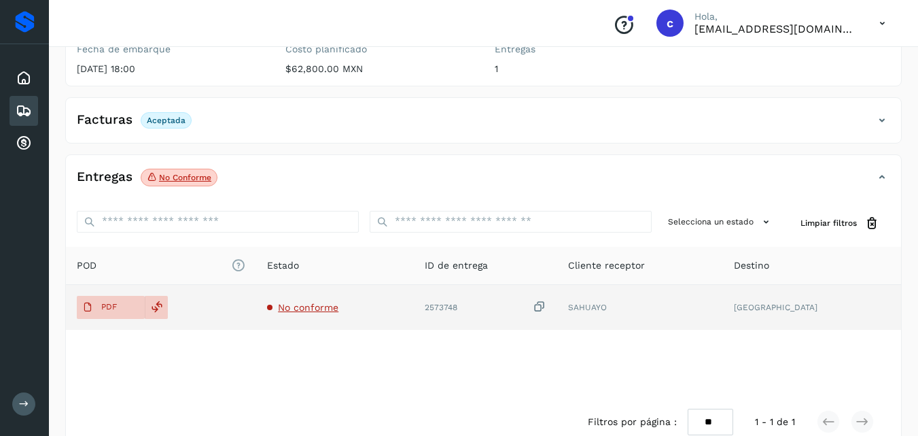
click at [325, 301] on td "No conforme" at bounding box center [334, 307] width 157 height 45
click at [331, 302] on span "No conforme" at bounding box center [308, 307] width 60 height 11
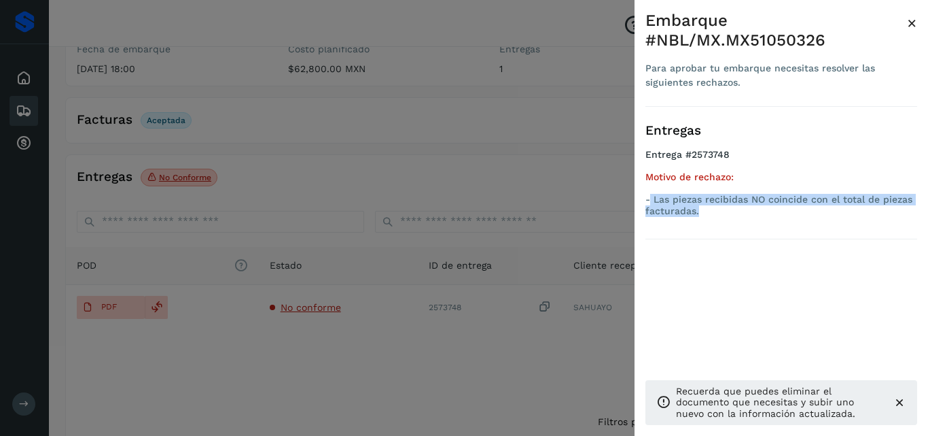
drag, startPoint x: 698, startPoint y: 213, endPoint x: 652, endPoint y: 197, distance: 48.8
click at [652, 197] on p "- Las piezas recibidas NO coincide con el total de piezas facturadas." at bounding box center [782, 205] width 272 height 23
copy p "Las piezas recibidas NO coincide con el total de piezas facturadas."
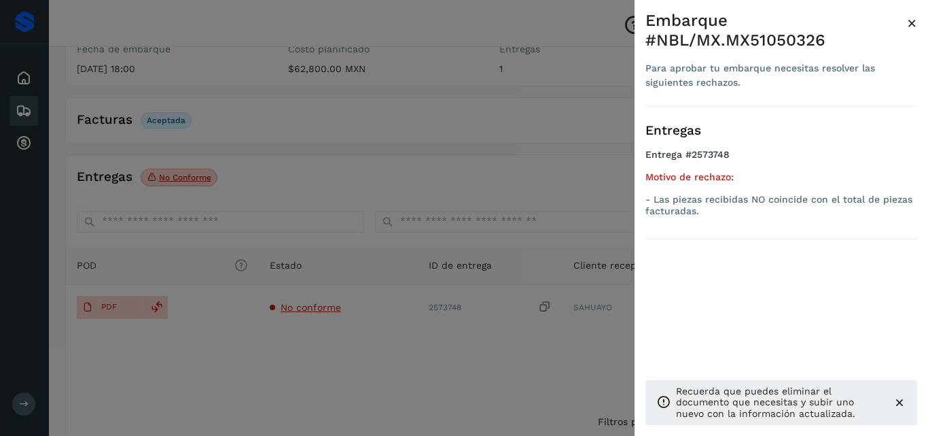
click at [292, 181] on div at bounding box center [464, 218] width 928 height 436
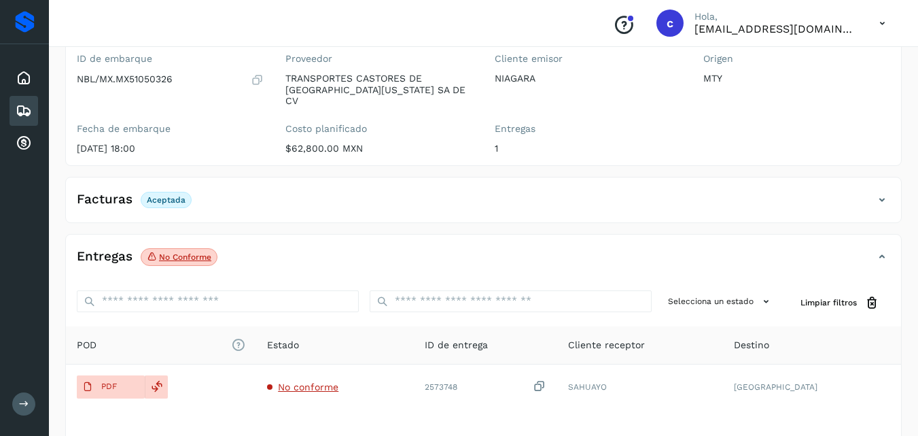
scroll to position [0, 0]
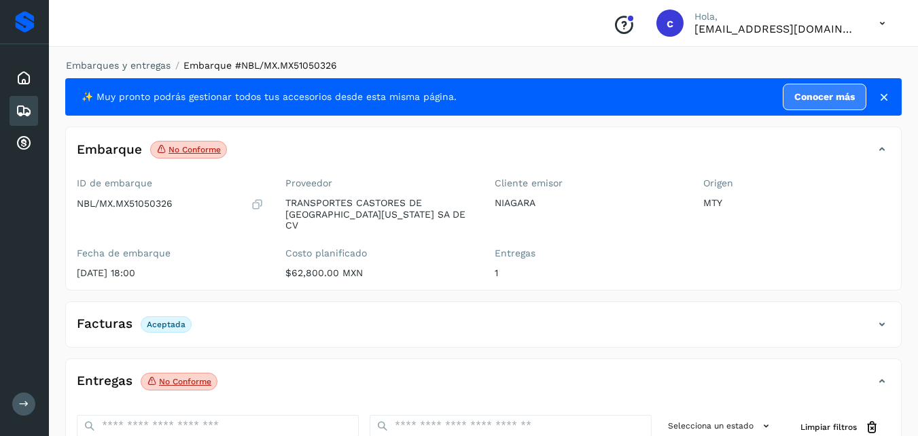
click at [23, 117] on icon at bounding box center [24, 111] width 16 height 16
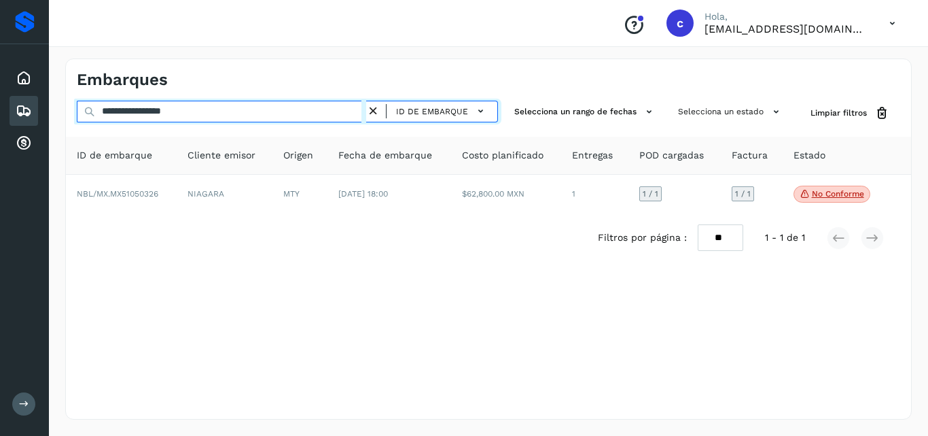
drag, startPoint x: 210, startPoint y: 118, endPoint x: 0, endPoint y: 117, distance: 210.0
click at [0, 117] on div "**********" at bounding box center [464, 218] width 928 height 436
paste input "text"
type input "**********"
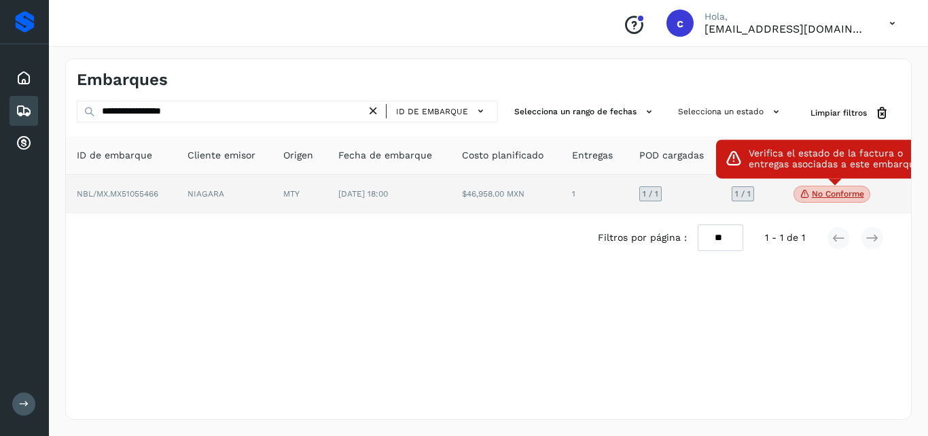
click at [828, 190] on p "No conforme" at bounding box center [838, 194] width 52 height 10
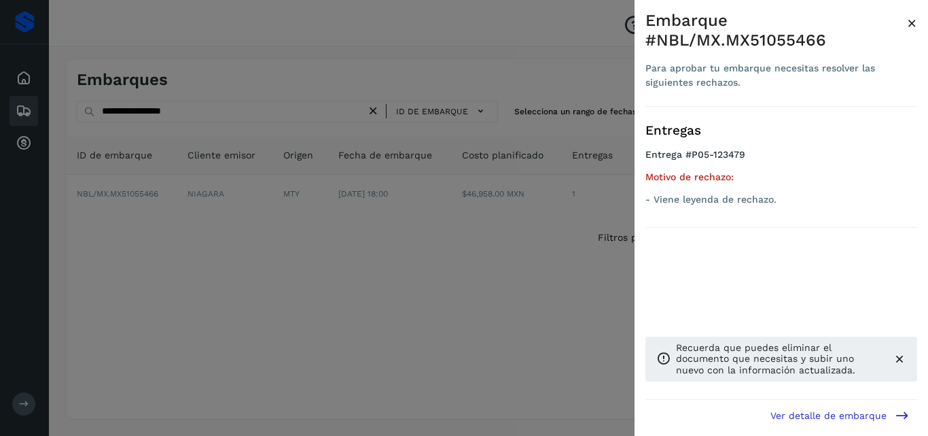
drag, startPoint x: 446, startPoint y: 270, endPoint x: 468, endPoint y: 261, distance: 24.1
click at [448, 268] on div at bounding box center [464, 218] width 928 height 436
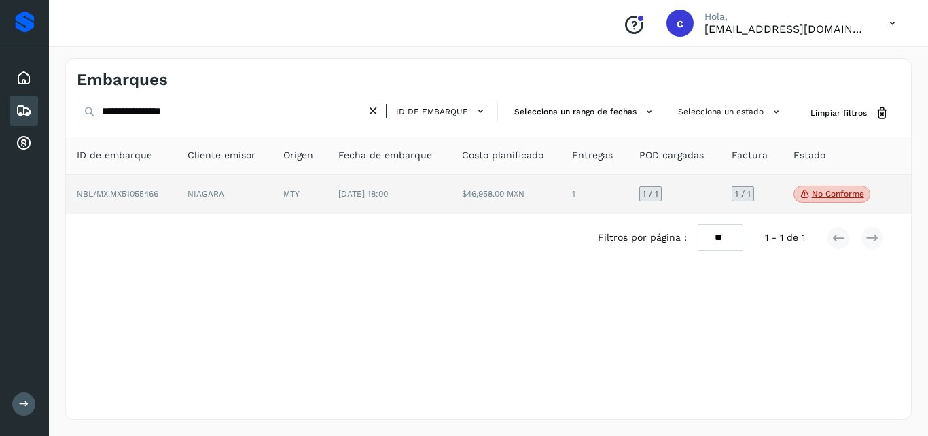
click at [179, 194] on td "NIAGARA" at bounding box center [225, 194] width 96 height 39
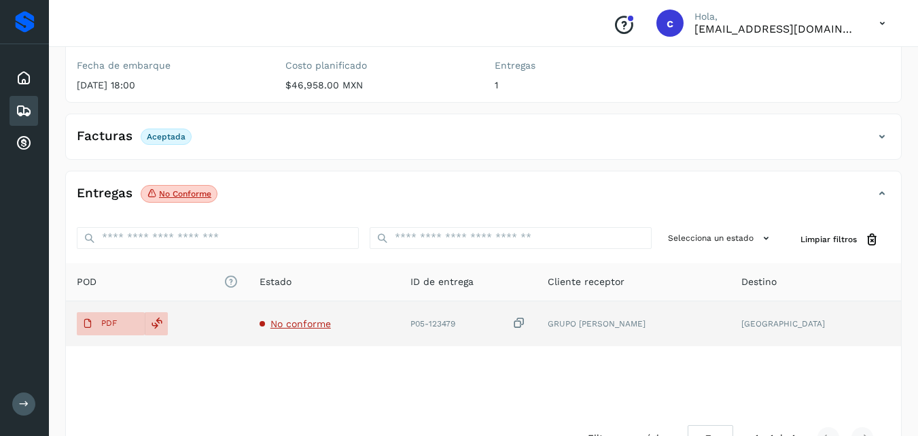
scroll to position [219, 0]
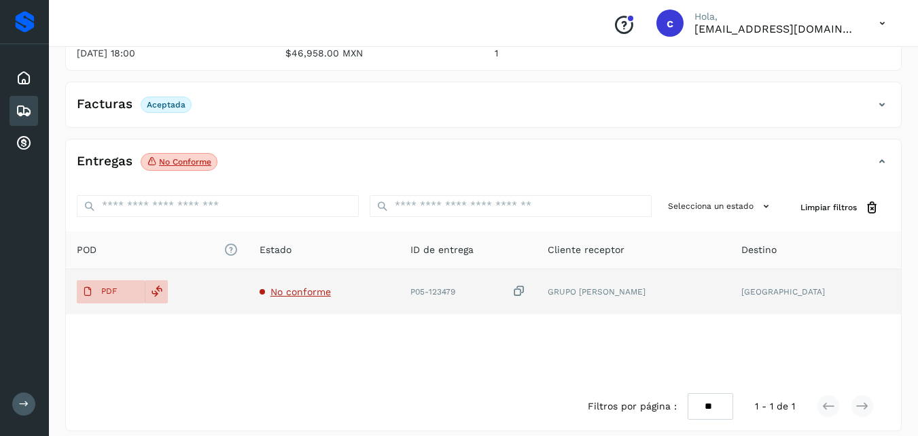
click at [316, 286] on span "No conforme" at bounding box center [300, 291] width 60 height 11
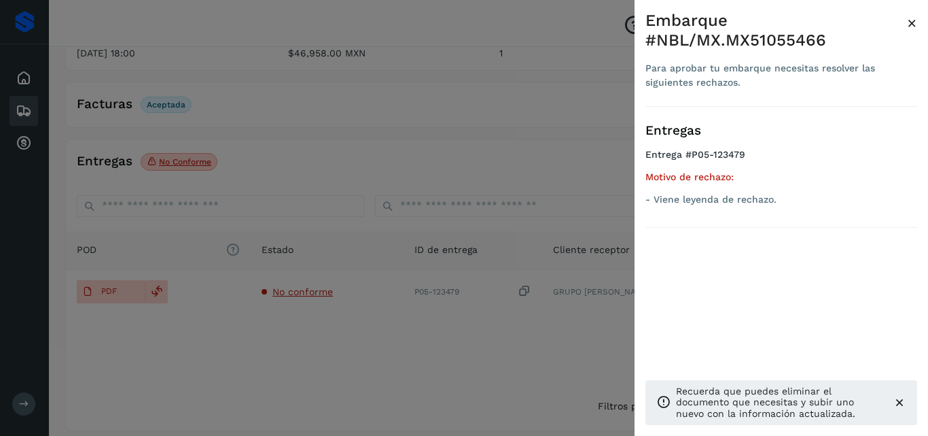
click at [122, 280] on div at bounding box center [464, 218] width 928 height 436
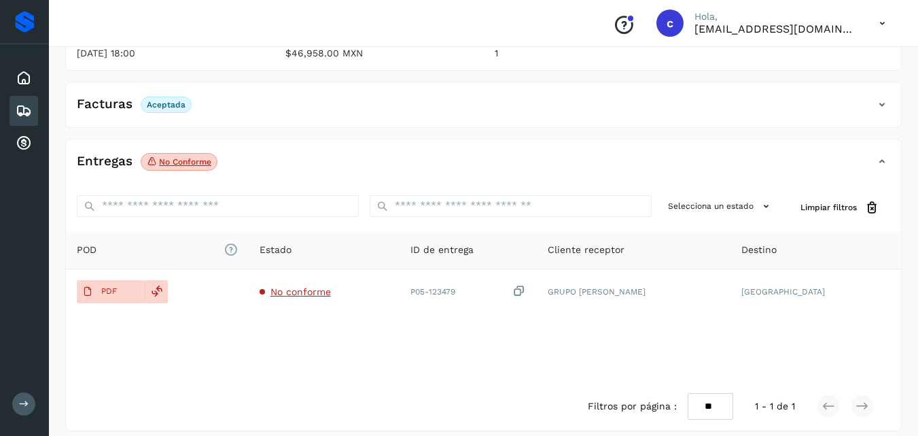
click at [122, 281] on span "PDF" at bounding box center [100, 292] width 46 height 22
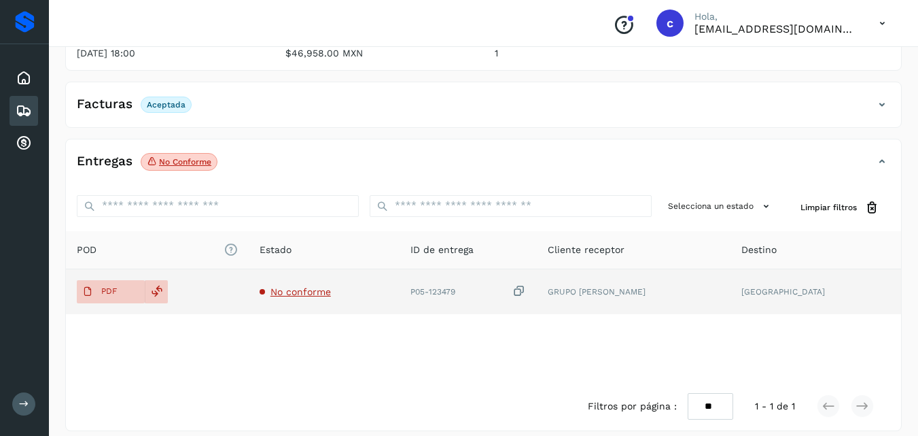
click at [331, 286] on span "No conforme" at bounding box center [300, 291] width 60 height 11
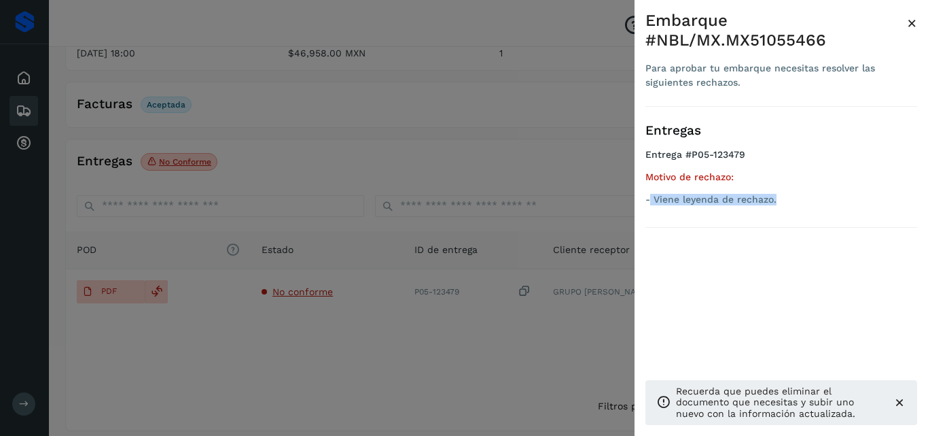
drag, startPoint x: 730, startPoint y: 195, endPoint x: 652, endPoint y: 200, distance: 78.3
click at [652, 200] on p "- Viene leyenda de rechazo." at bounding box center [782, 200] width 272 height 12
copy p "Viene leyenda de rechazo."
click at [296, 162] on div at bounding box center [464, 218] width 928 height 436
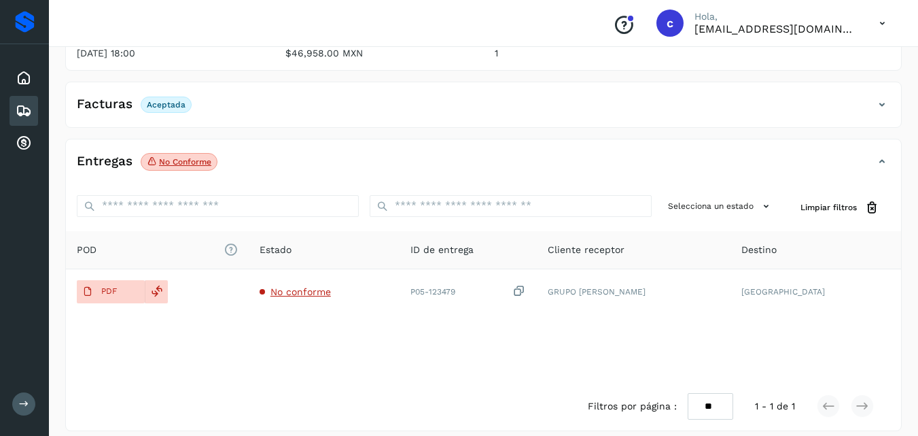
drag, startPoint x: 25, startPoint y: 107, endPoint x: 63, endPoint y: 106, distance: 37.4
click at [26, 107] on icon at bounding box center [24, 111] width 16 height 16
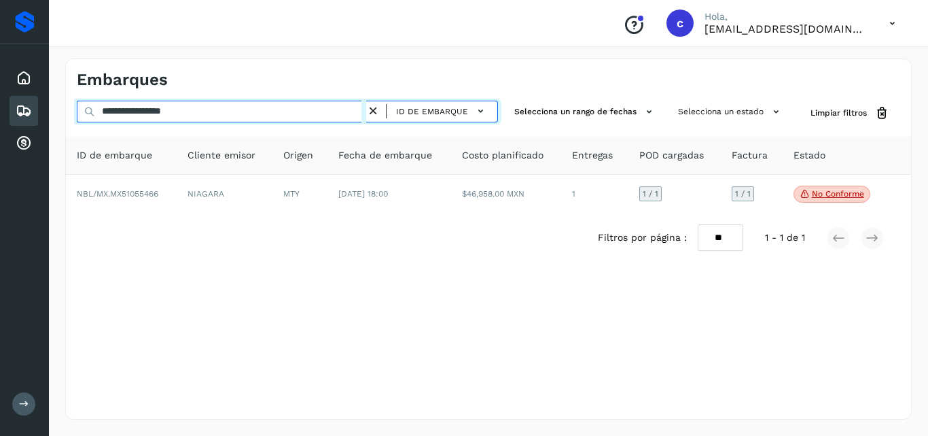
click at [20, 113] on div "**********" at bounding box center [464, 218] width 928 height 436
paste input "text"
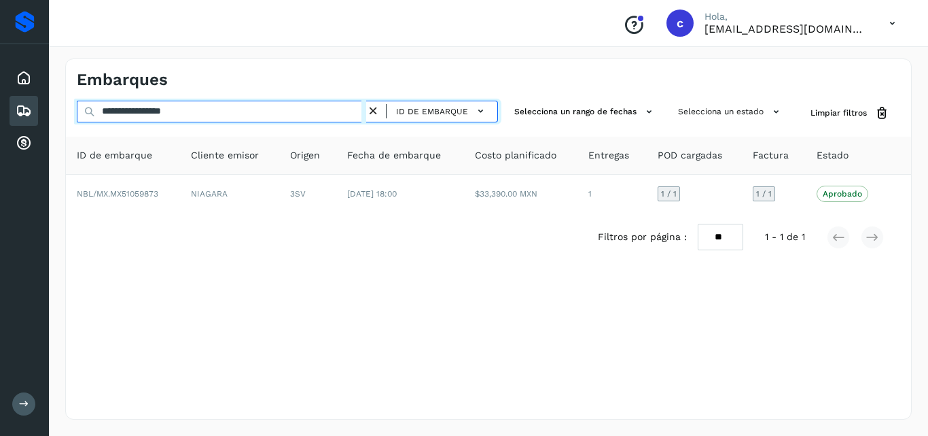
drag, startPoint x: 213, startPoint y: 113, endPoint x: 50, endPoint y: 114, distance: 162.4
click at [52, 114] on div "**********" at bounding box center [488, 238] width 879 height 393
paste input "text"
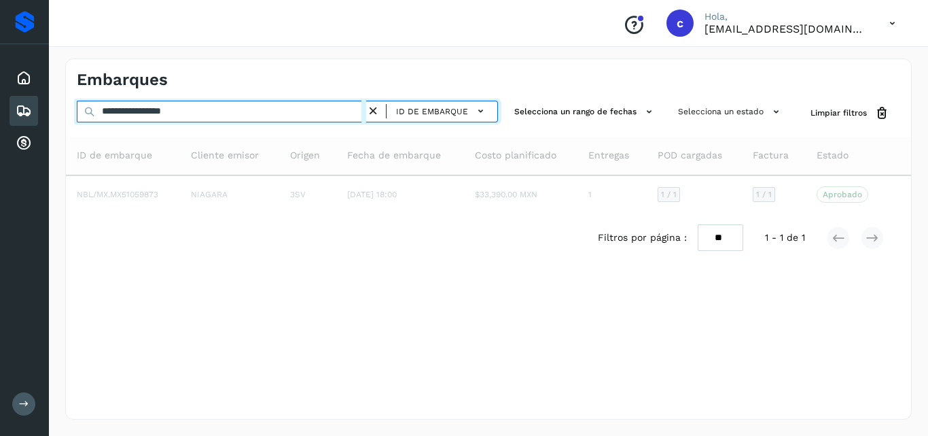
type input "**********"
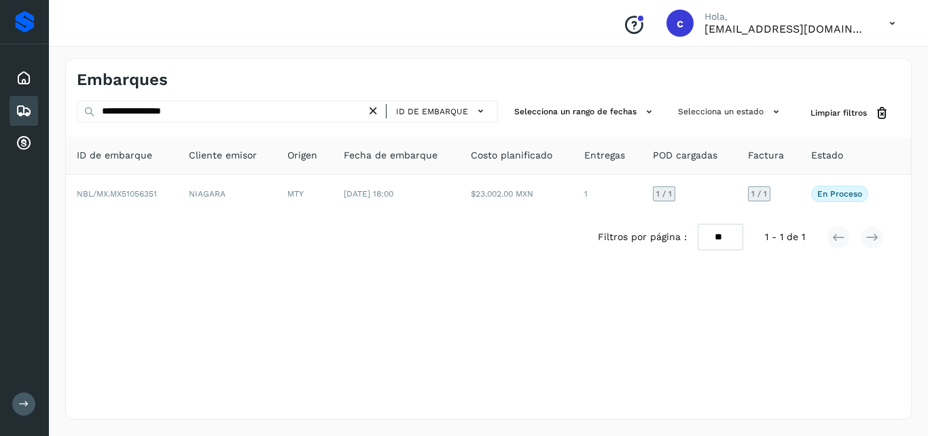
click at [342, 216] on div "Filtros por página : ** ** ** 1 - 1 de 1" at bounding box center [488, 237] width 845 height 48
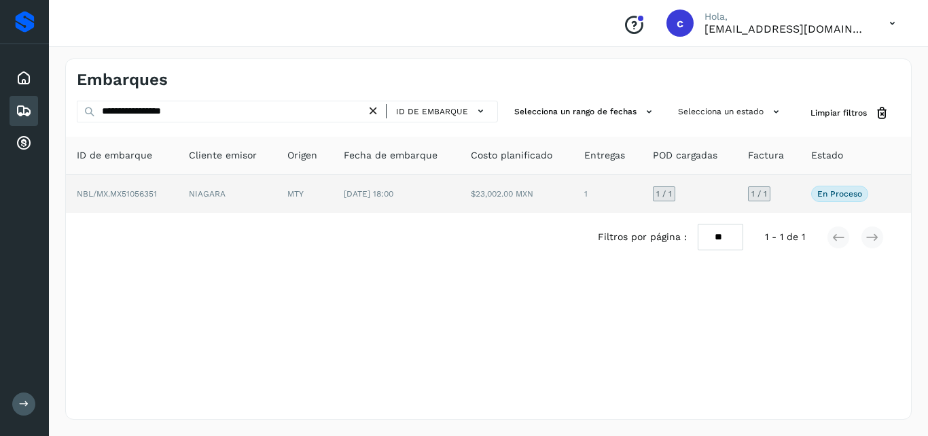
click at [339, 200] on td "[DATE] 18:00" at bounding box center [396, 194] width 127 height 38
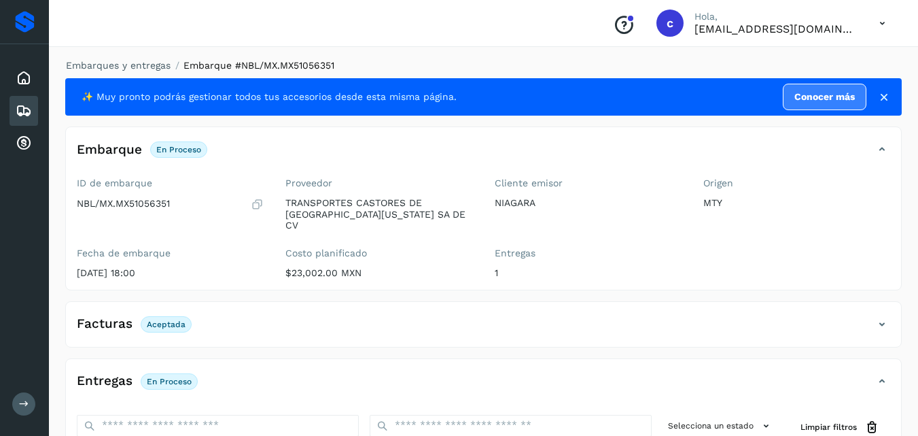
click at [25, 107] on icon at bounding box center [24, 111] width 16 height 16
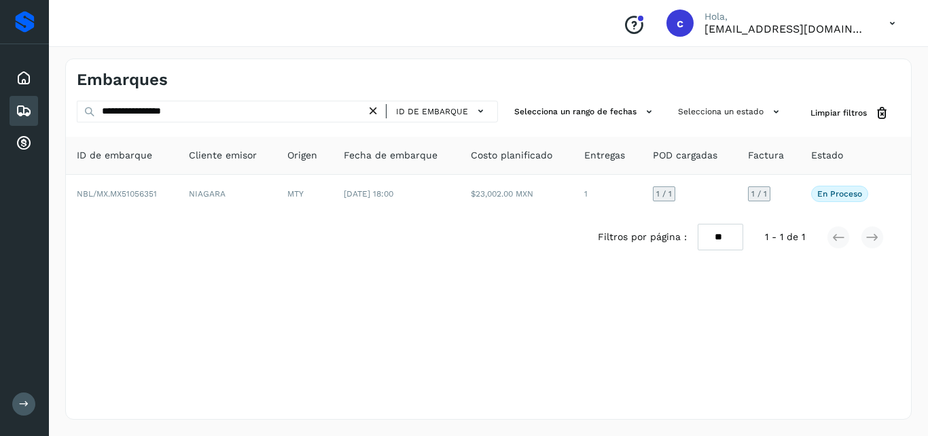
click at [292, 258] on div "Filtros por página : ** ** ** 1 - 1 de 1" at bounding box center [488, 237] width 845 height 48
